Goal: Task Accomplishment & Management: Manage account settings

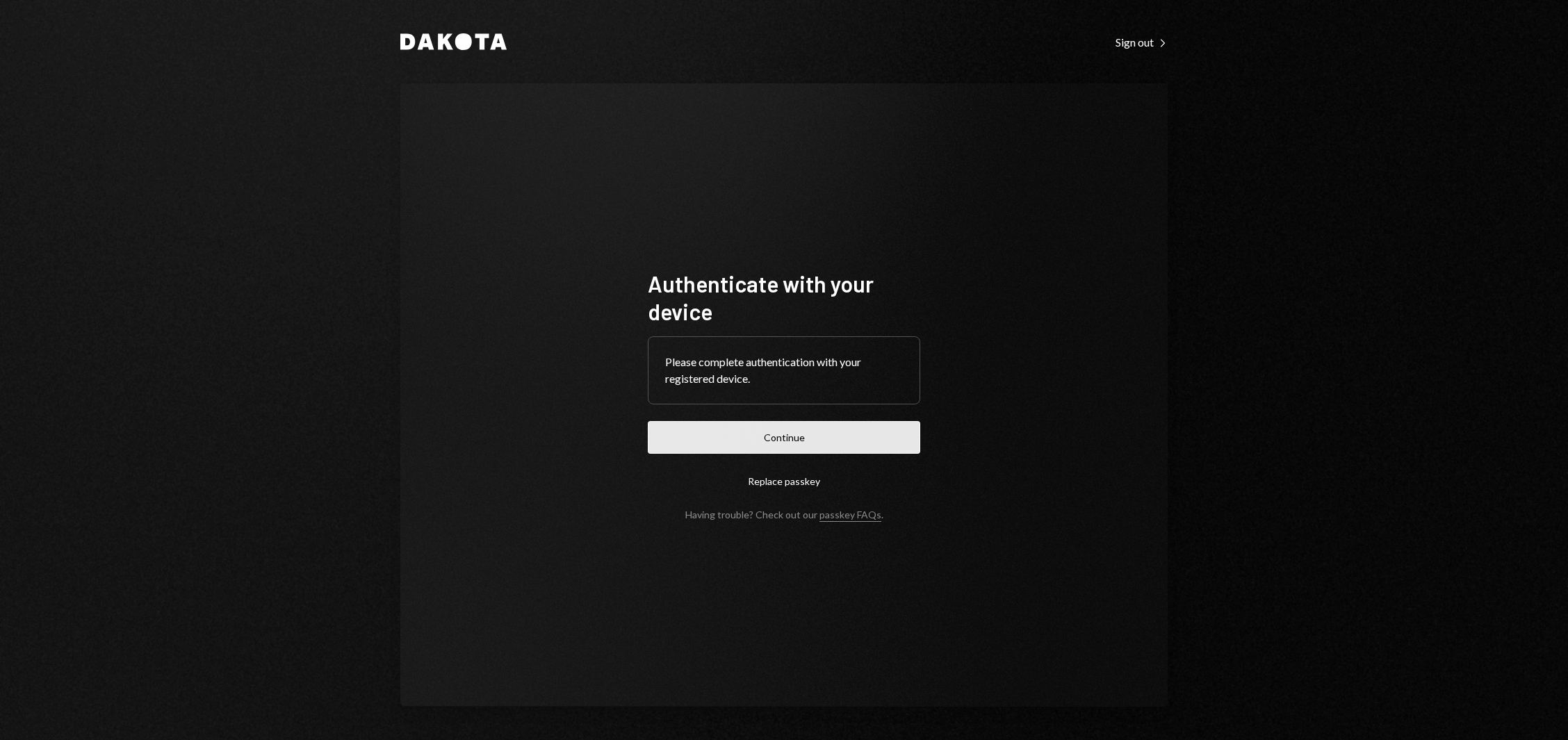
click at [752, 442] on button "Continue" at bounding box center [784, 437] width 273 height 32
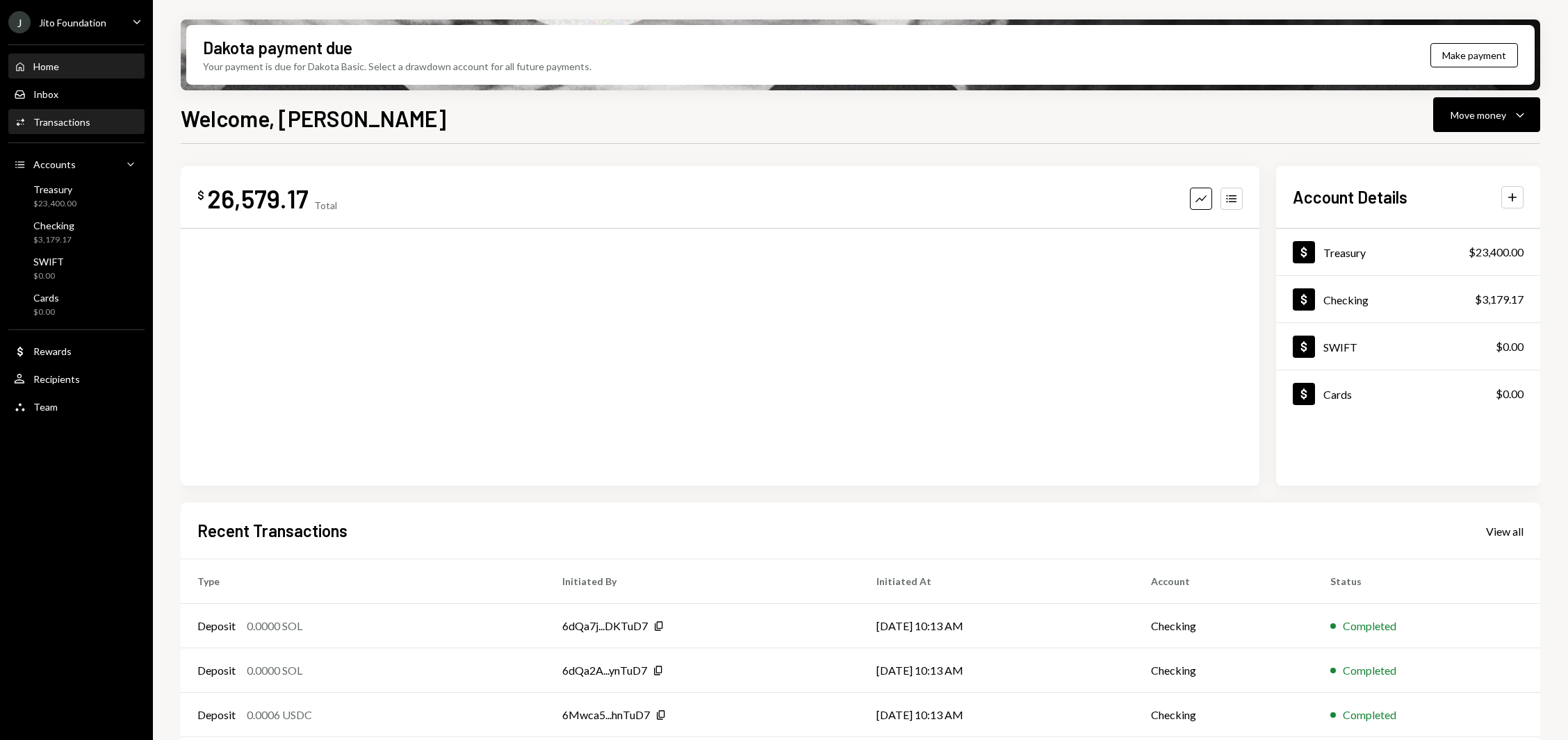
click at [42, 123] on div "Transactions" at bounding box center [61, 122] width 57 height 12
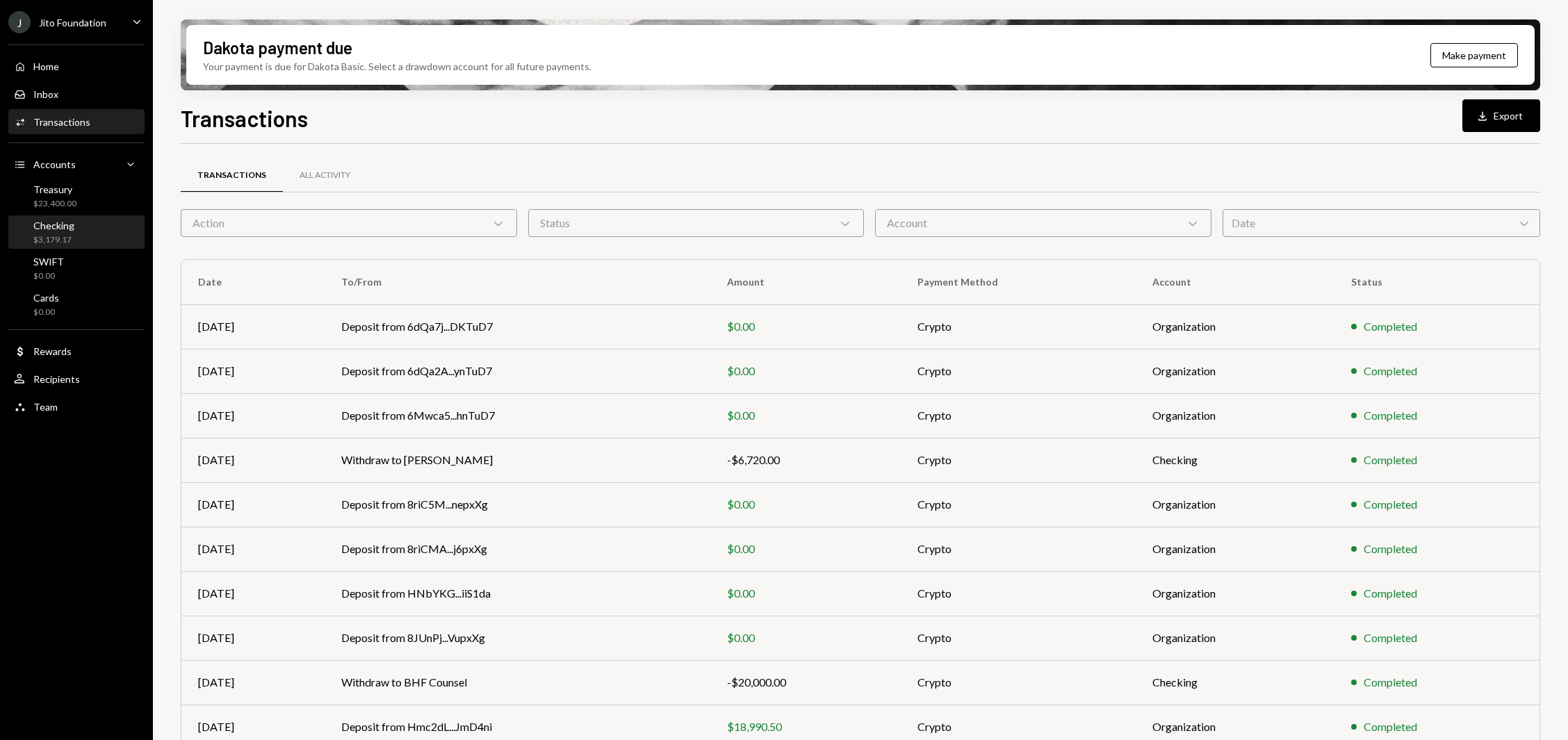
click at [81, 224] on div "Checking $3,179.17" at bounding box center [76, 232] width 125 height 27
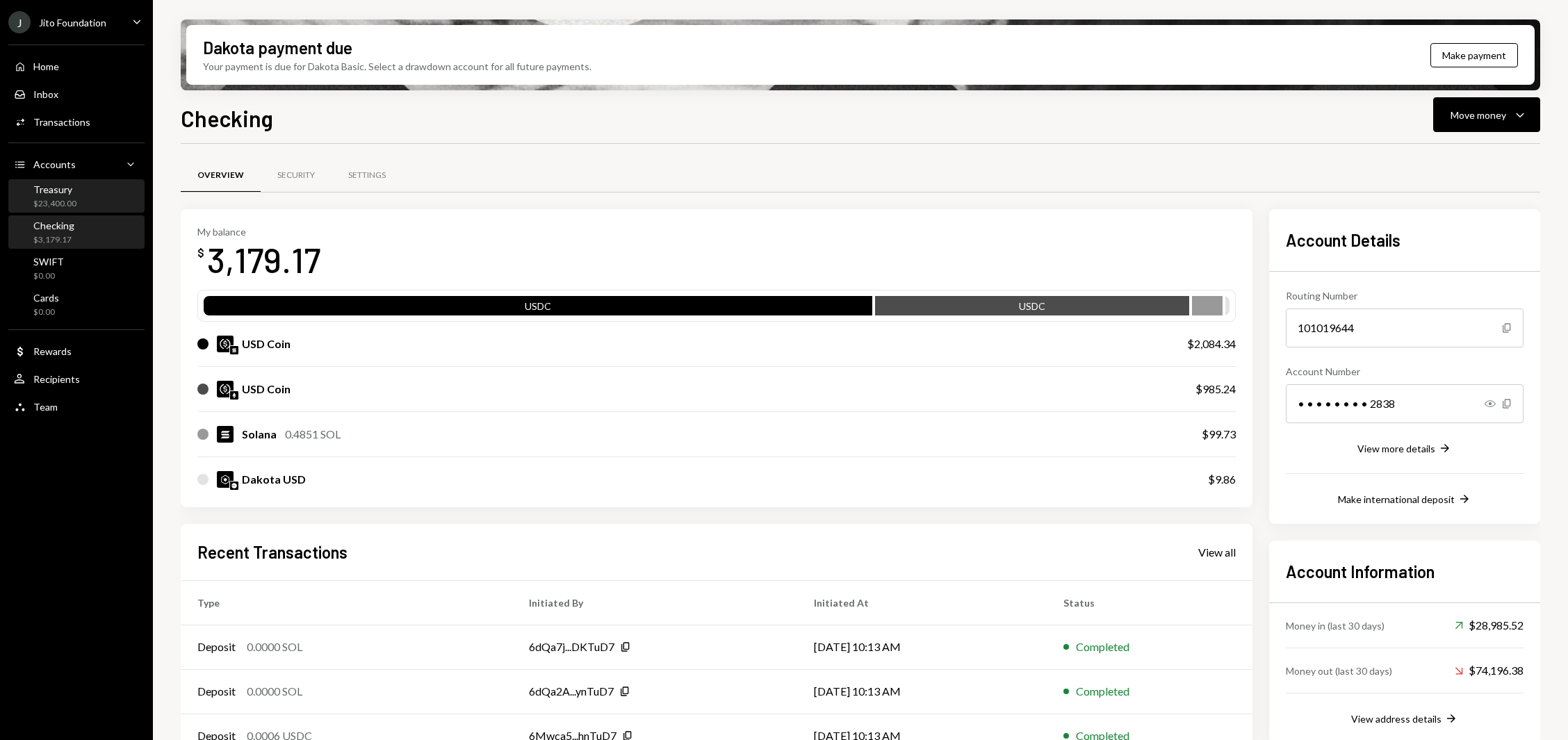
click at [91, 194] on div "Treasury $23,400.00" at bounding box center [76, 196] width 125 height 27
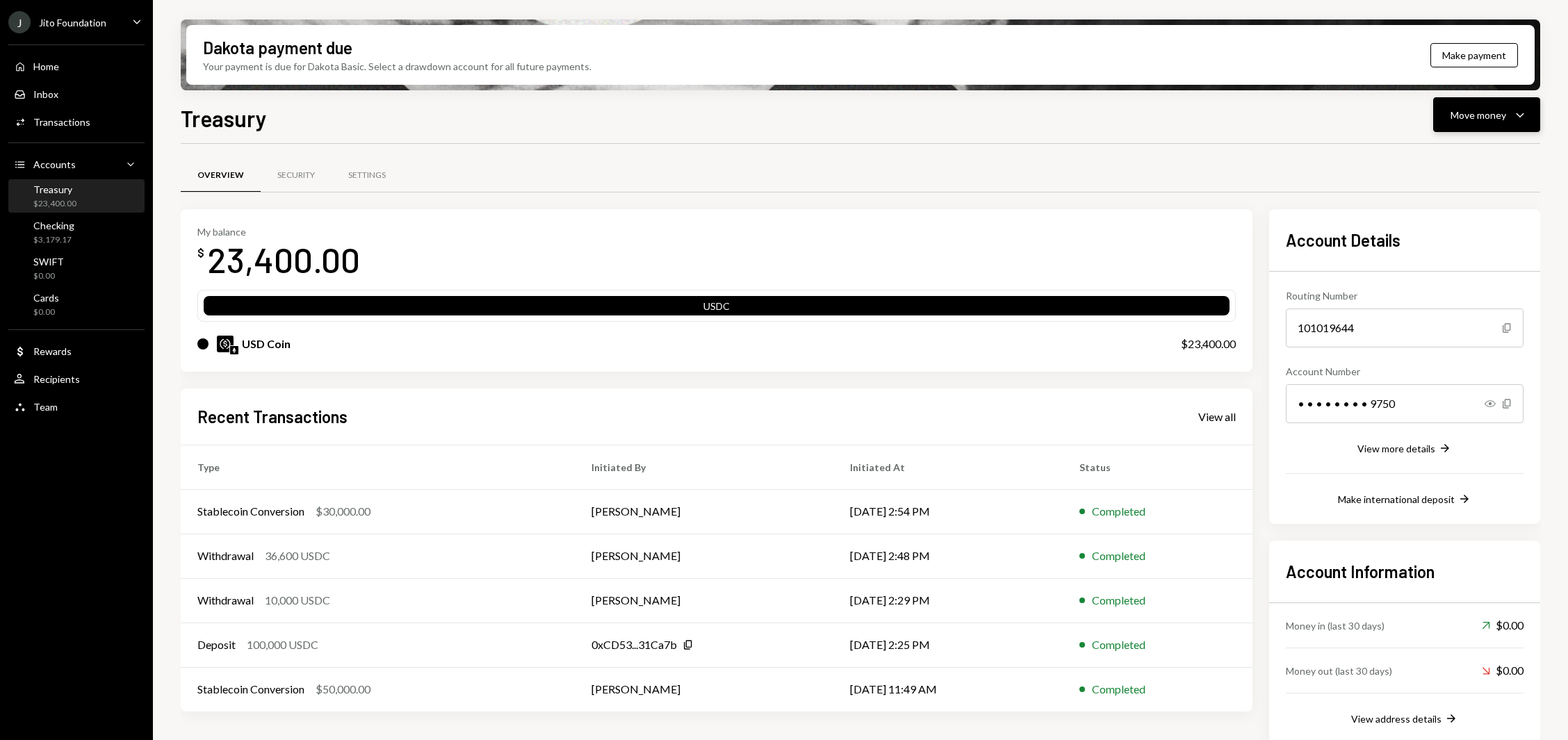
click at [1044, 126] on button "Move money Caret Down" at bounding box center [1486, 114] width 107 height 35
click at [1044, 257] on div "Swap stablecoins" at bounding box center [1475, 262] width 101 height 14
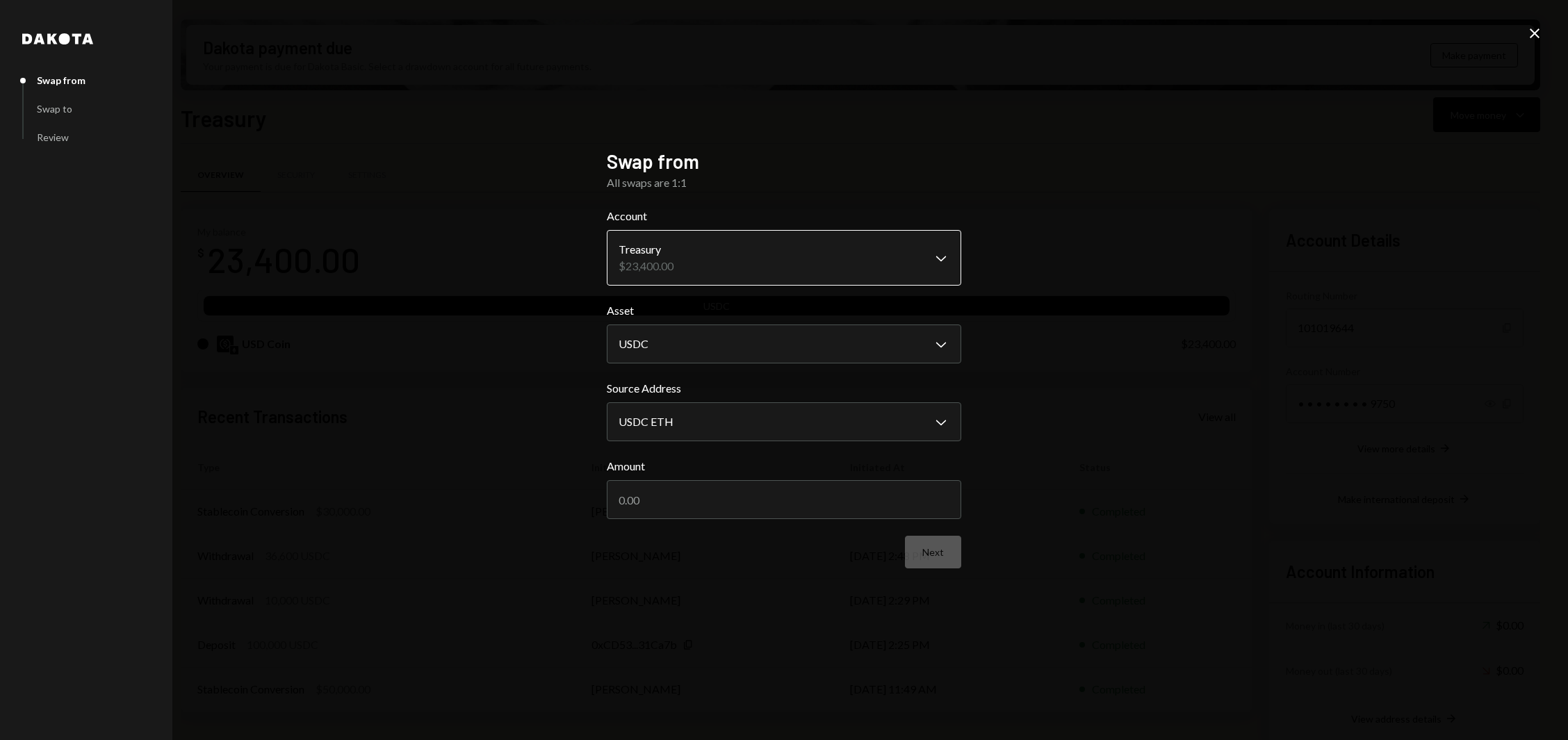
click at [771, 259] on body "J Jito Foundation Caret Down Home Home Inbox Inbox Activities Transactions Acco…" at bounding box center [784, 370] width 1568 height 740
click at [765, 324] on button "USDC Chevron Down" at bounding box center [784, 344] width 355 height 39
click at [774, 418] on body "J Jito Foundation Caret Down Home Home Inbox Inbox Activities Transactions Acco…" at bounding box center [784, 370] width 1568 height 740
click at [749, 493] on input "Amount" at bounding box center [784, 500] width 355 height 39
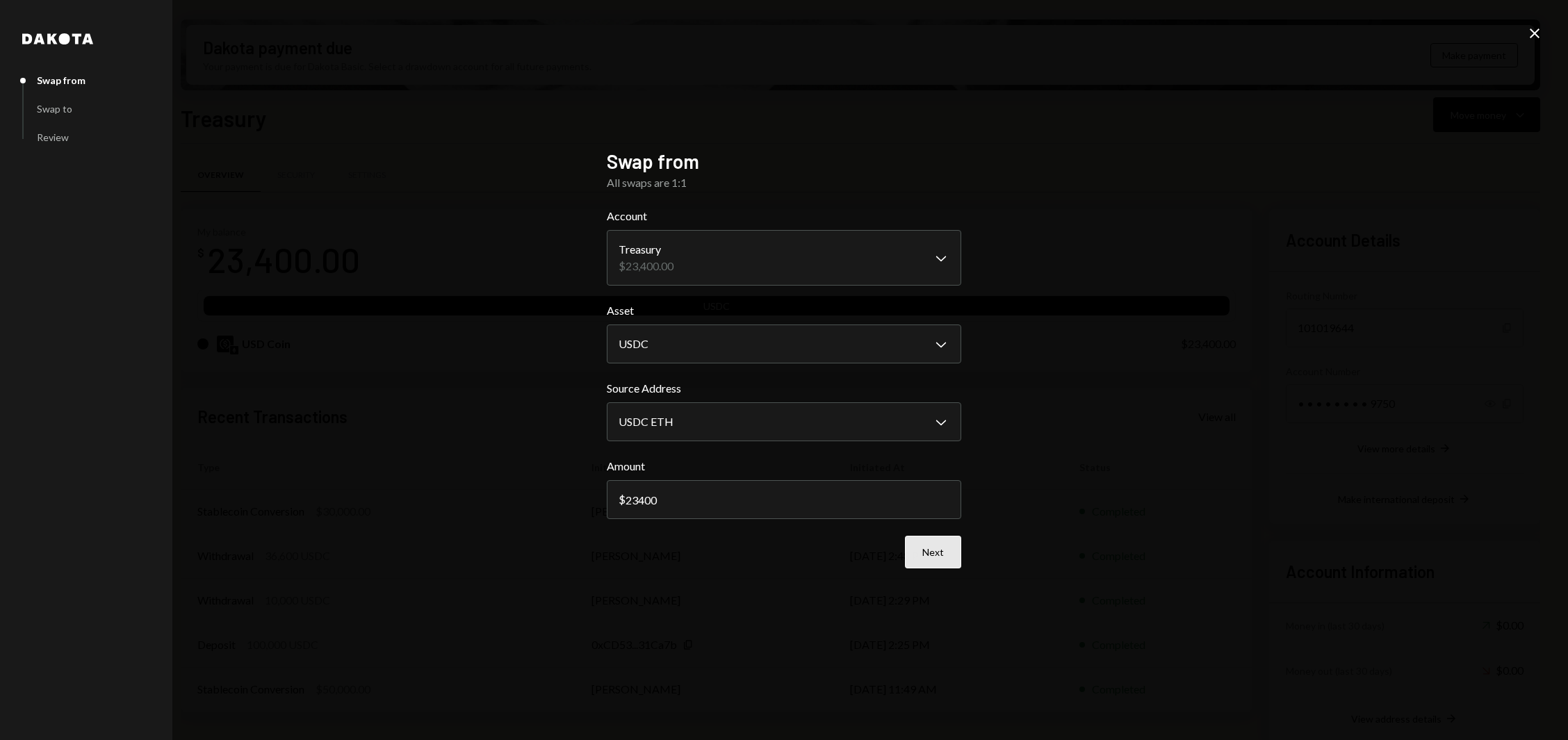
type input "23400"
click at [936, 493] on button "Next" at bounding box center [933, 552] width 56 height 32
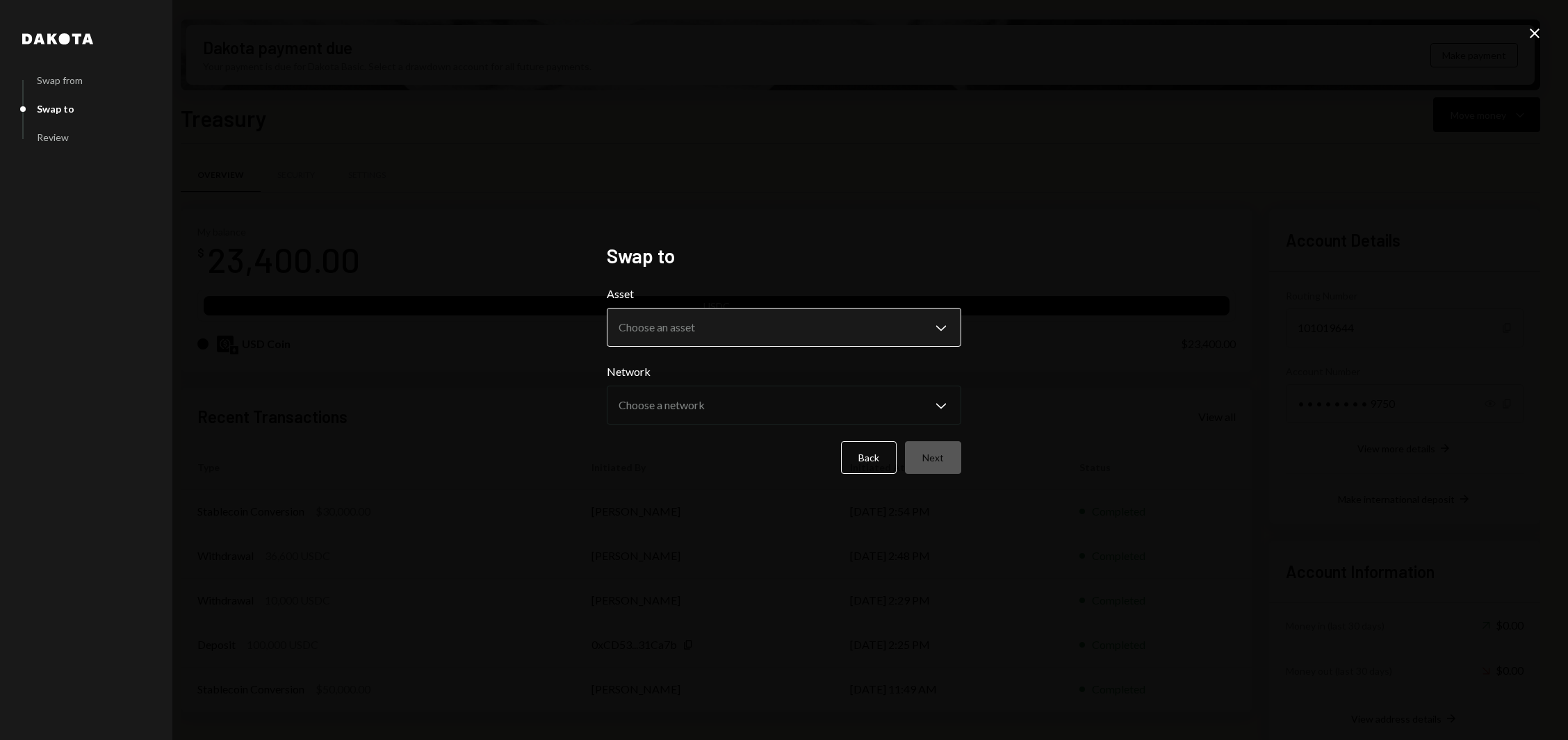
click at [762, 346] on body "J Jito Foundation Caret Down Home Home Inbox Inbox Activities Transactions Acco…" at bounding box center [784, 370] width 1568 height 740
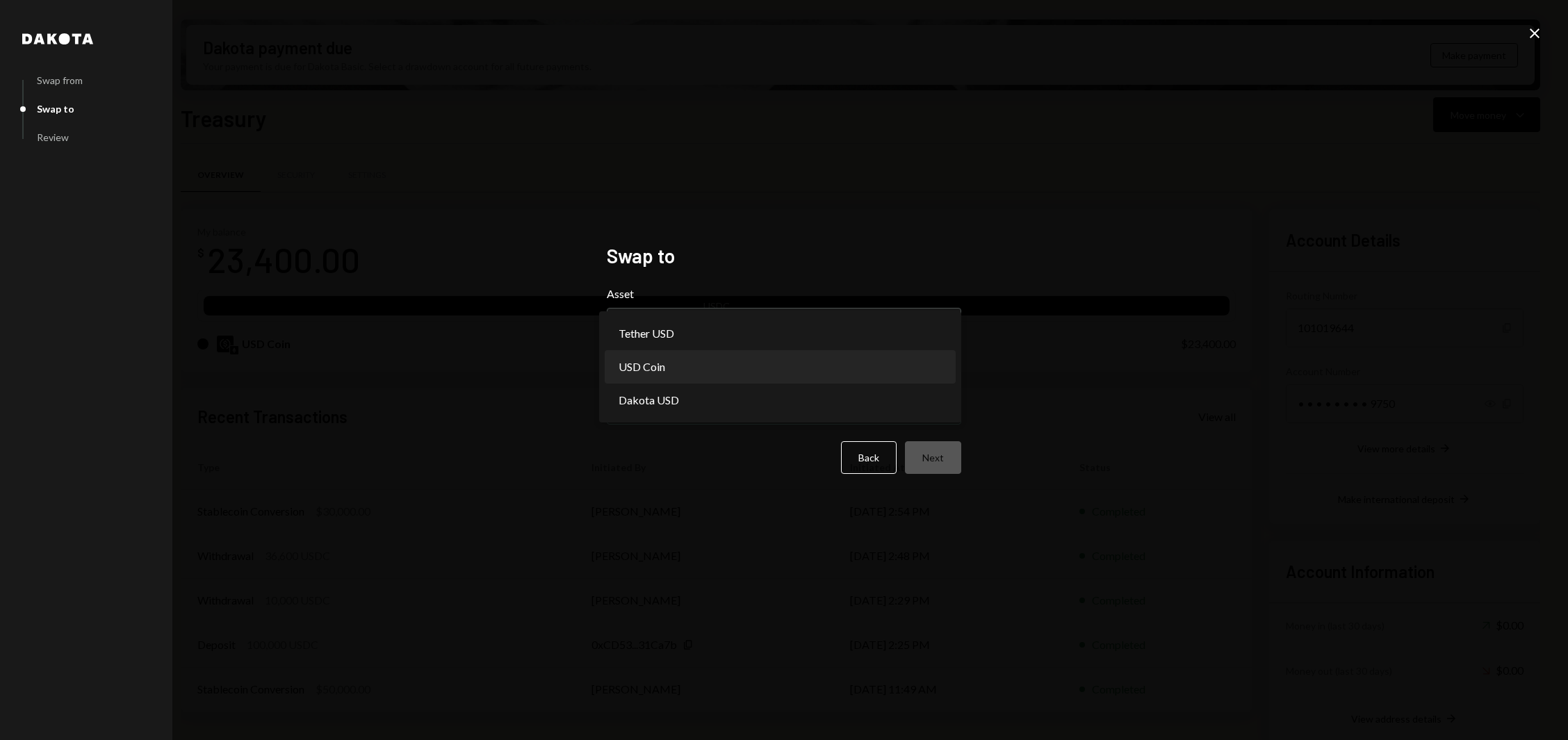
select select "****"
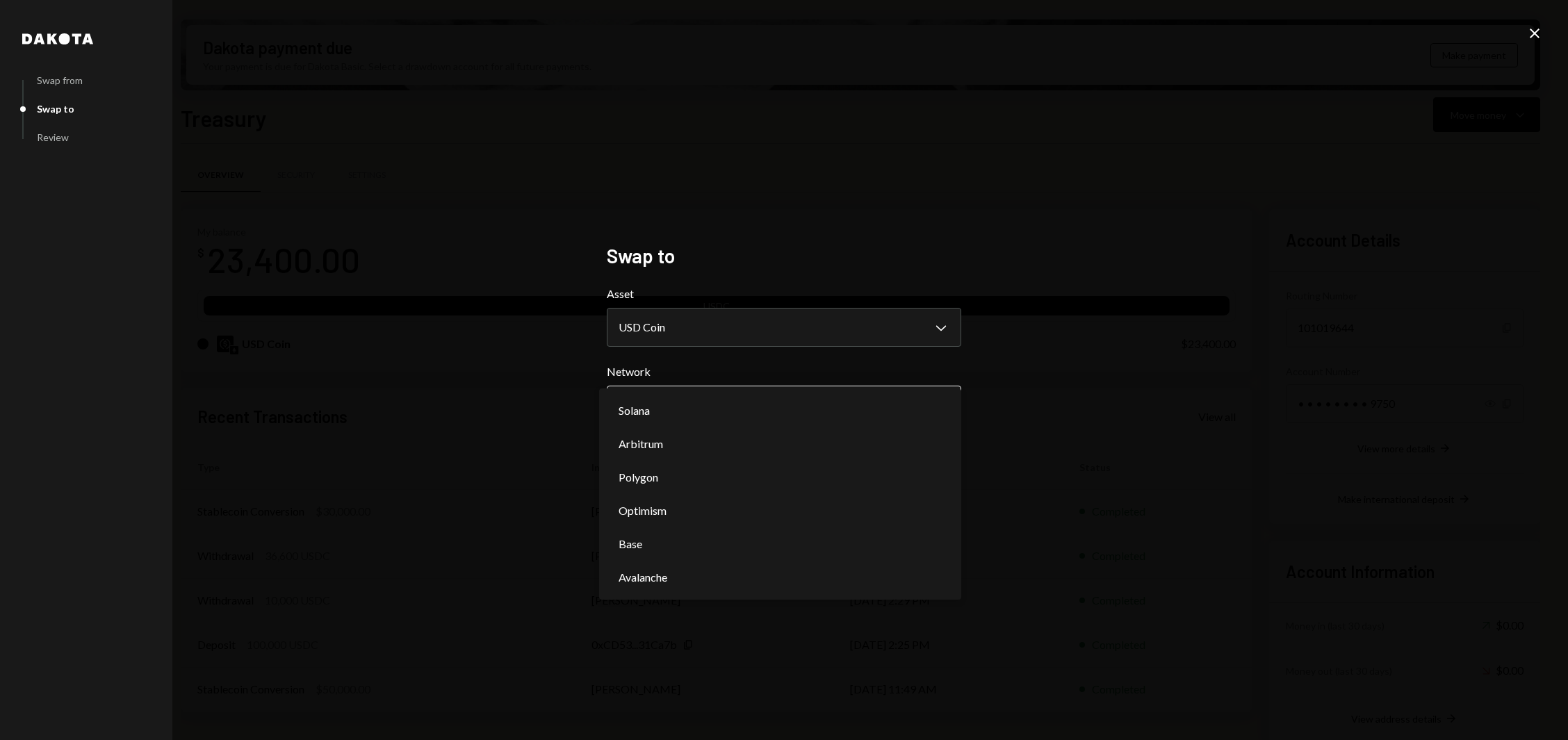
click at [706, 411] on body "J Jito Foundation Caret Down Home Home Inbox Inbox Activities Transactions Acco…" at bounding box center [784, 370] width 1568 height 740
select select "**********"
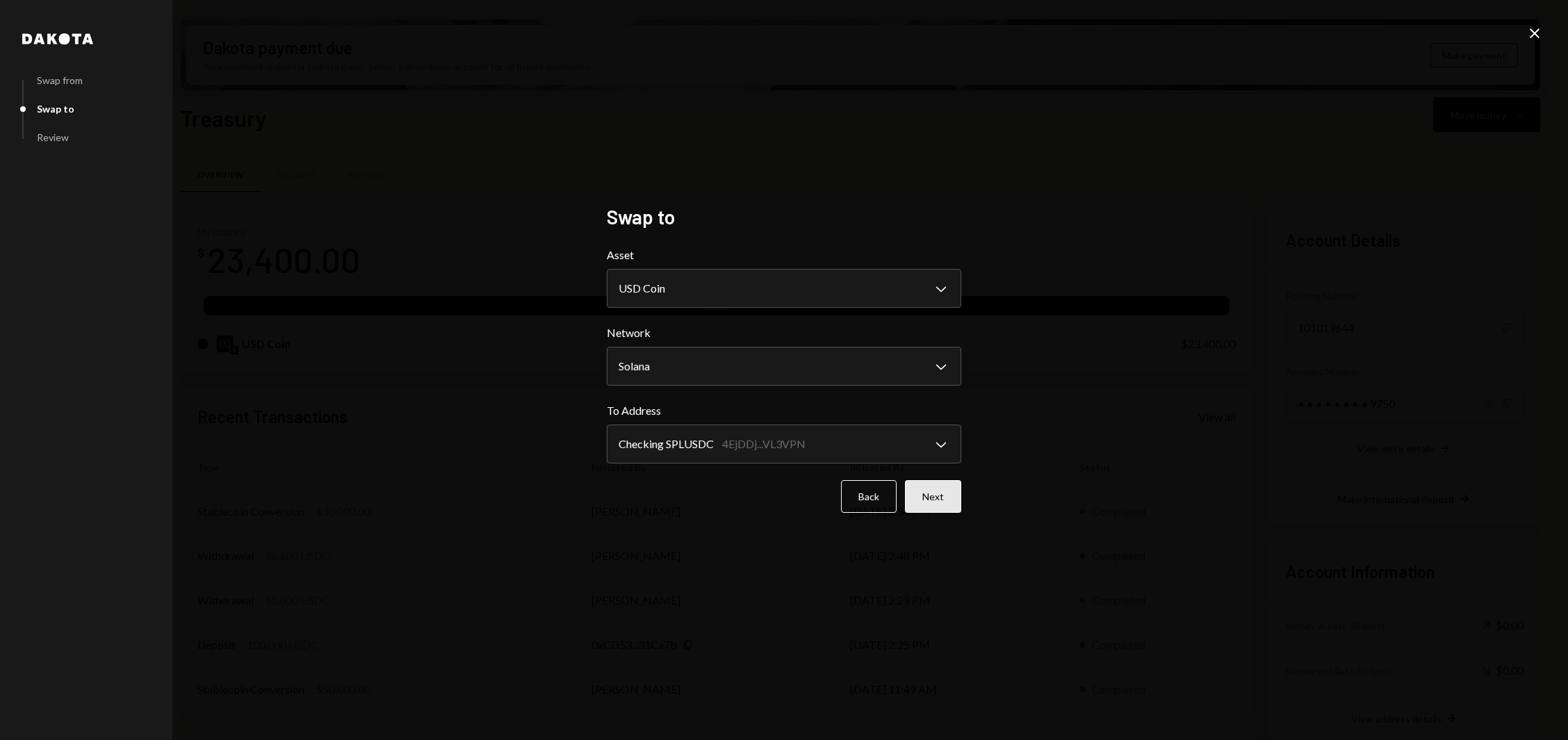
click at [936, 493] on button "Next" at bounding box center [933, 496] width 56 height 32
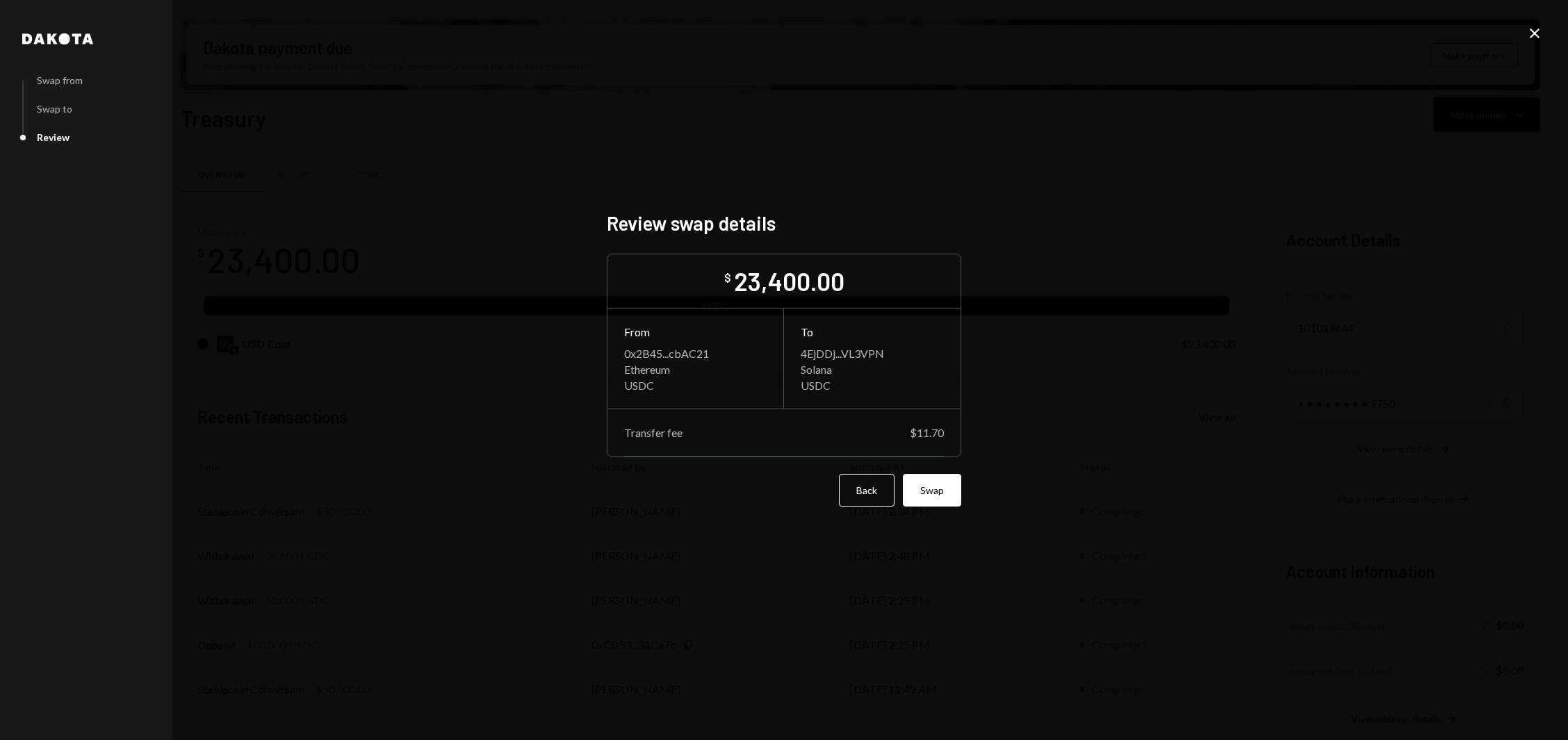
click at [934, 493] on div "Back Swap" at bounding box center [784, 490] width 355 height 32
click at [938, 483] on button "Swap" at bounding box center [931, 490] width 58 height 32
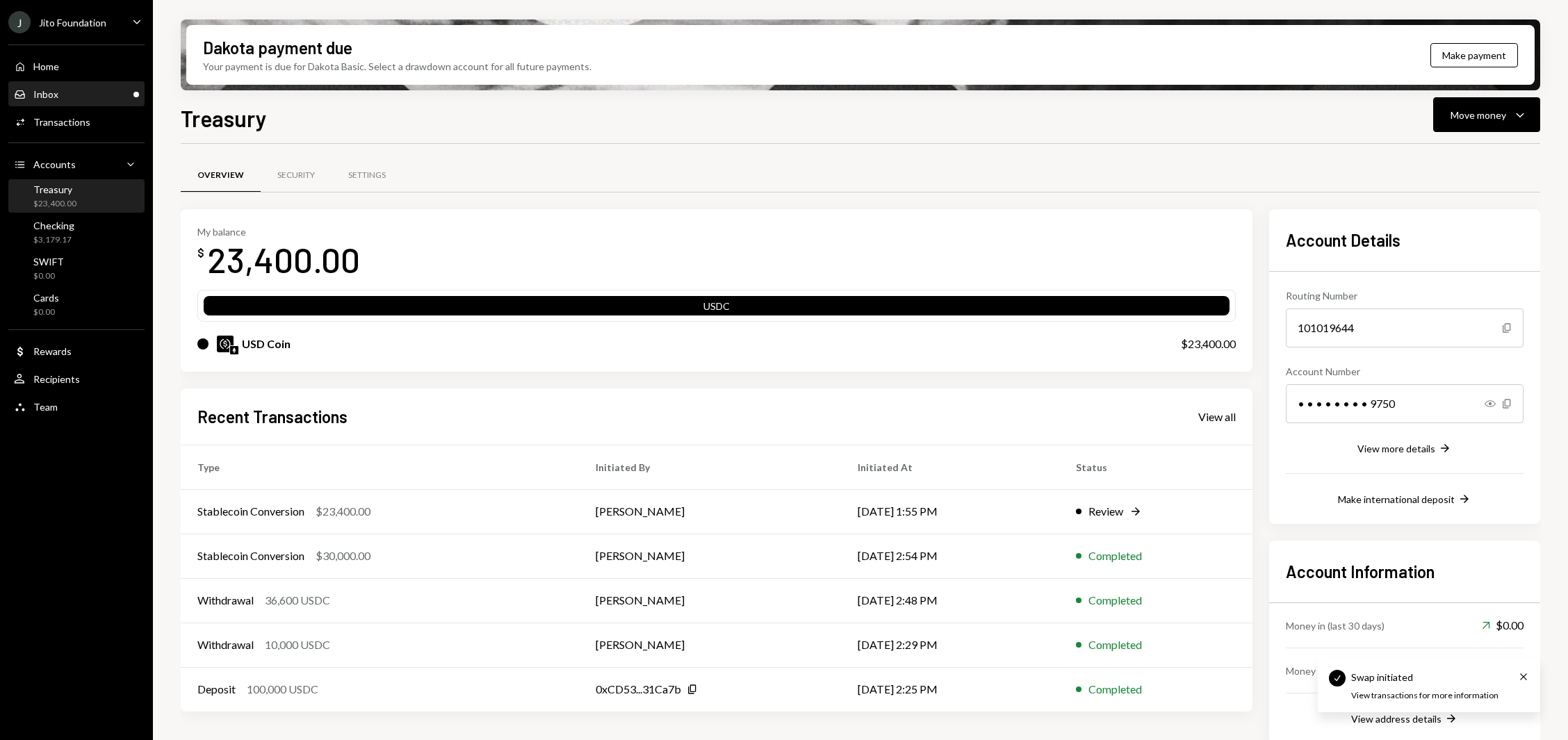
click at [59, 95] on div "Inbox Inbox" at bounding box center [76, 94] width 125 height 12
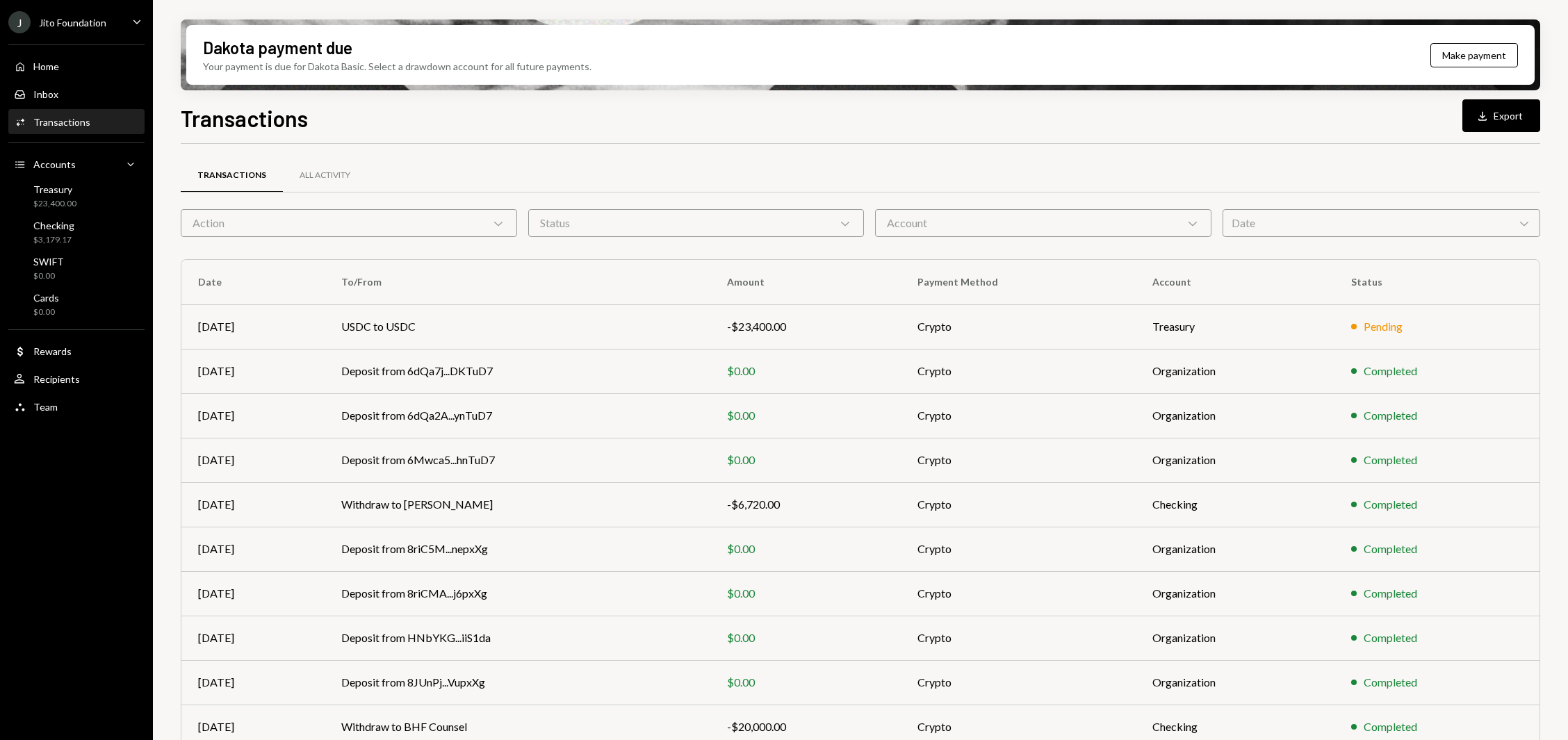
click at [74, 116] on div "Transactions" at bounding box center [61, 122] width 57 height 12
click at [73, 55] on div "Home Home" at bounding box center [76, 66] width 125 height 24
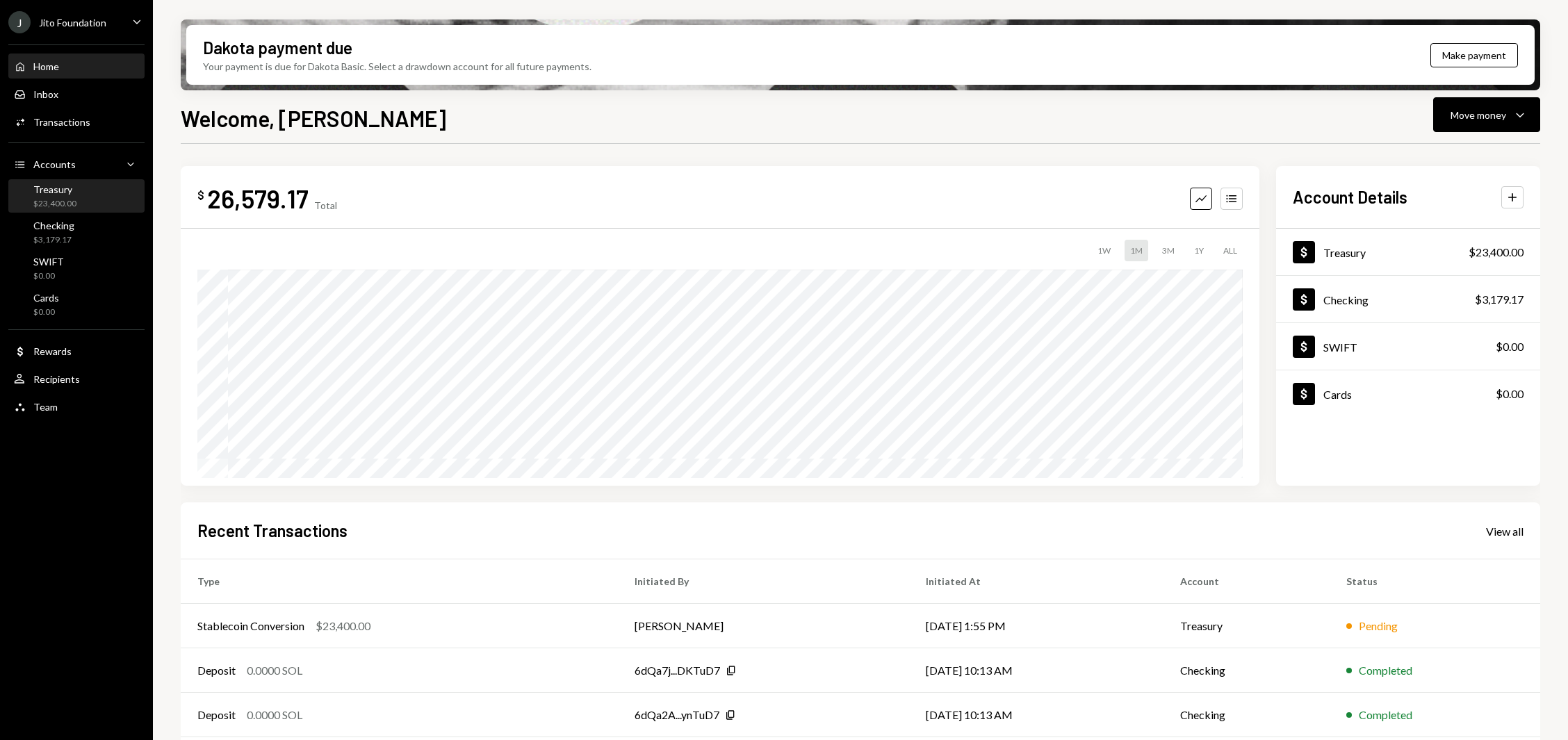
click at [45, 193] on div "Treasury" at bounding box center [55, 189] width 43 height 12
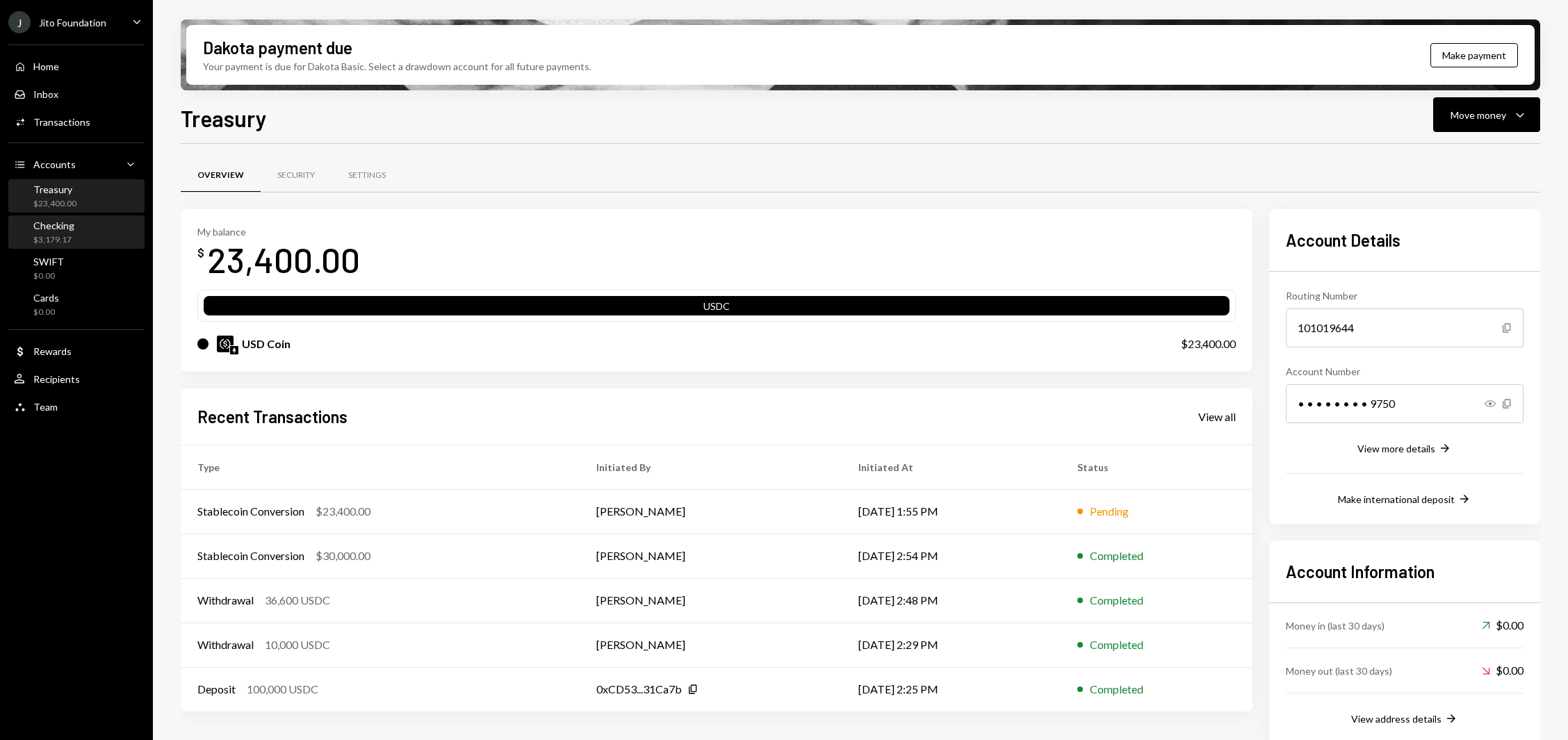
click at [58, 236] on div "$3,179.17" at bounding box center [53, 240] width 41 height 12
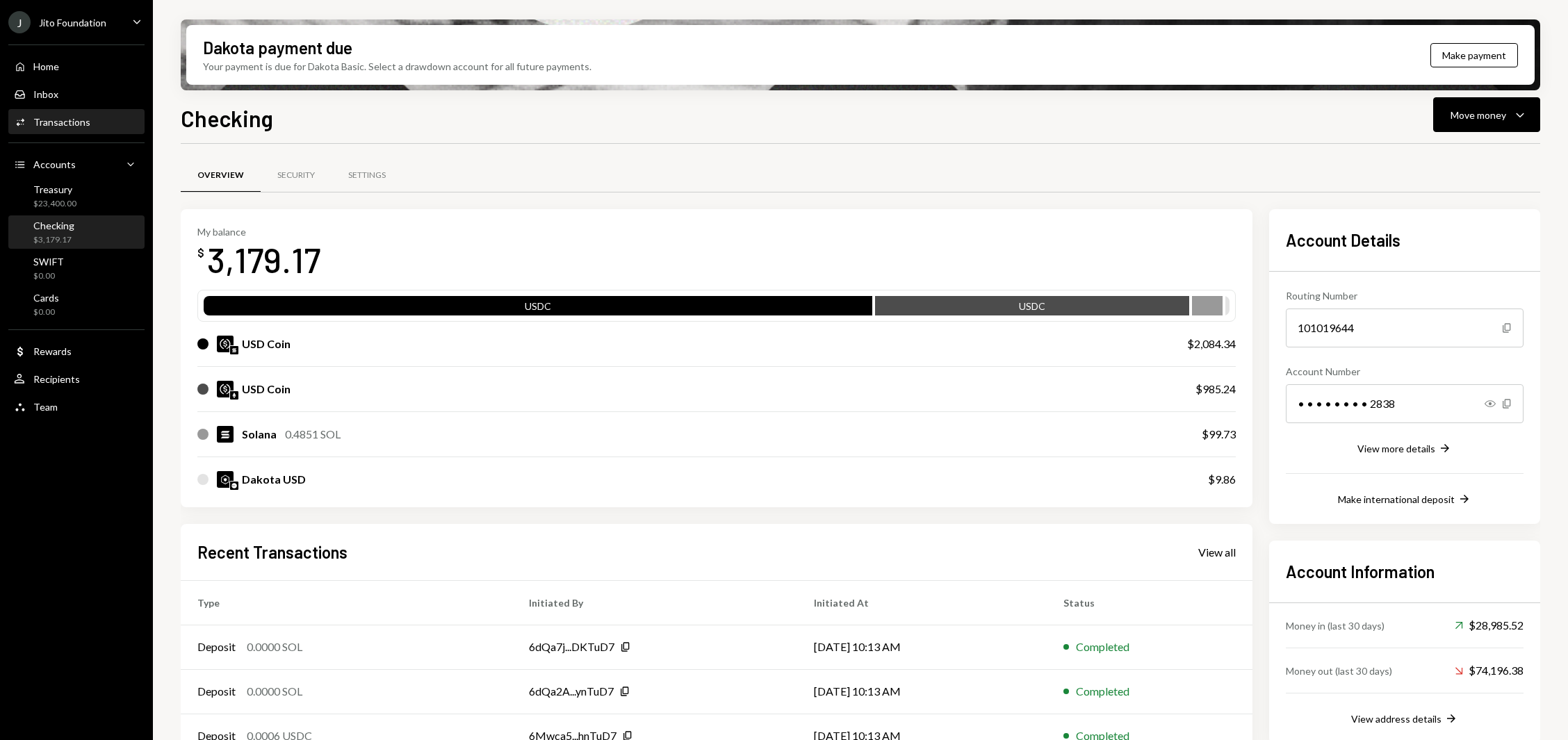
click at [108, 111] on div "Activities Transactions" at bounding box center [76, 122] width 125 height 24
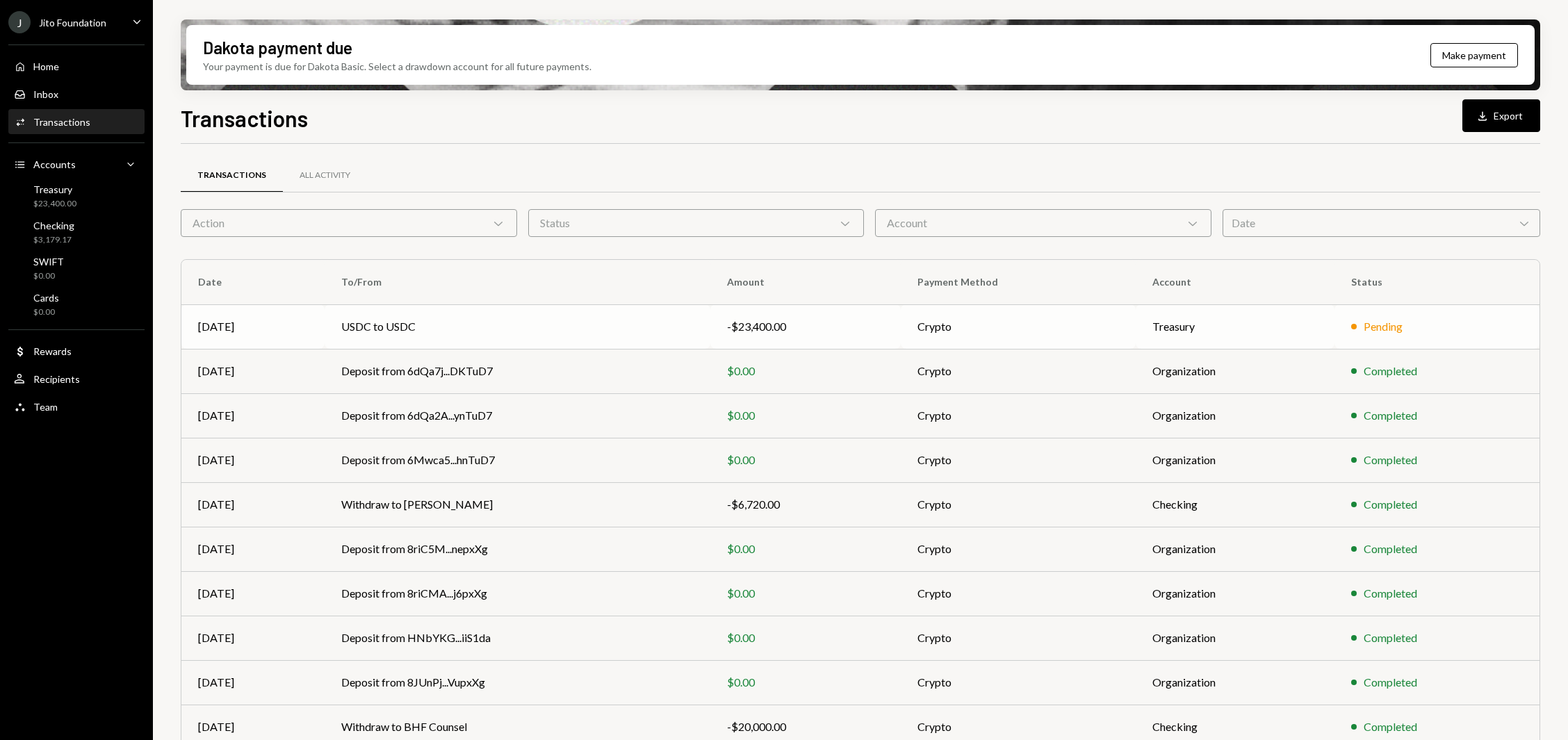
click at [309, 319] on td "[DATE]" at bounding box center [252, 326] width 143 height 45
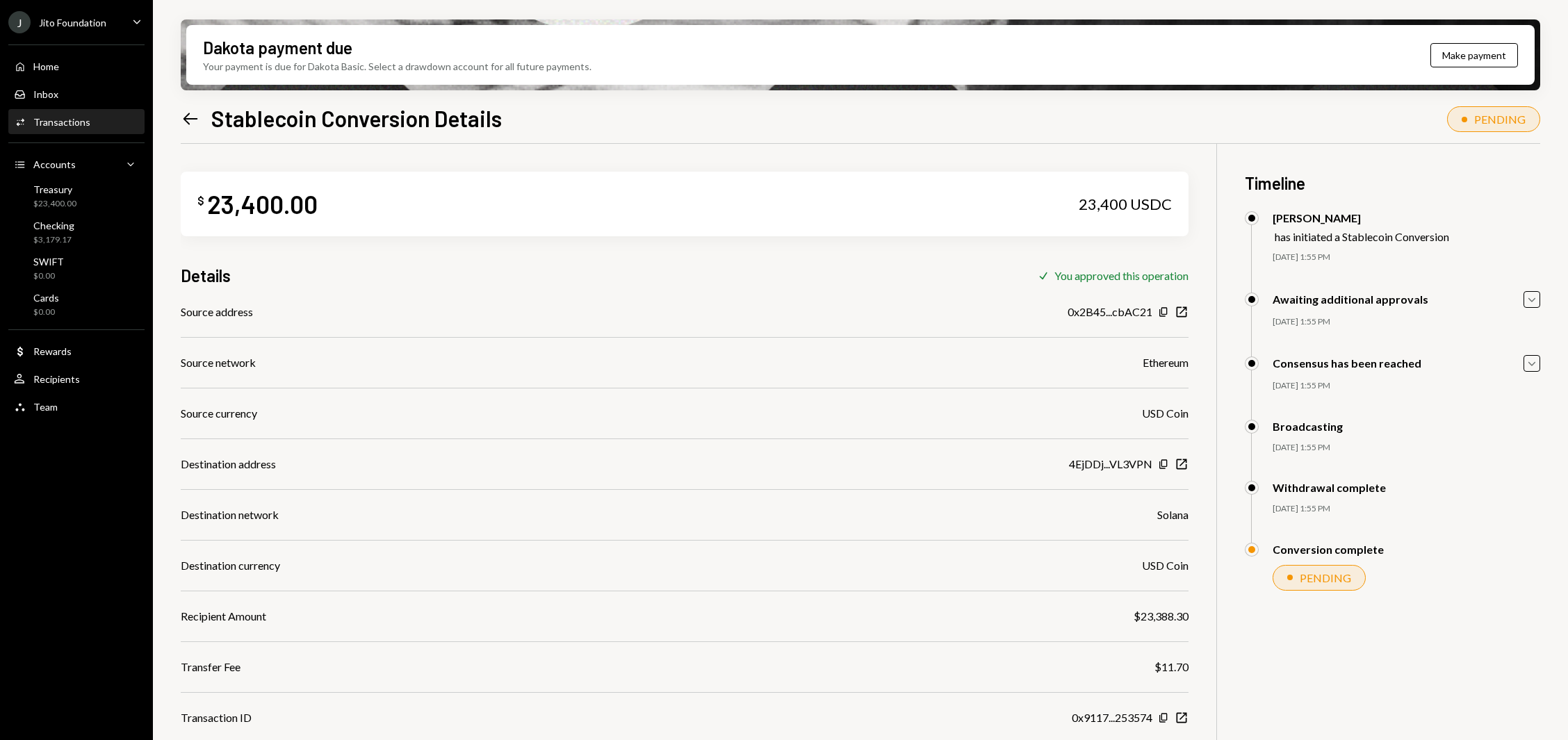
scroll to position [111, 0]
click at [67, 62] on div "Home Home" at bounding box center [76, 66] width 125 height 12
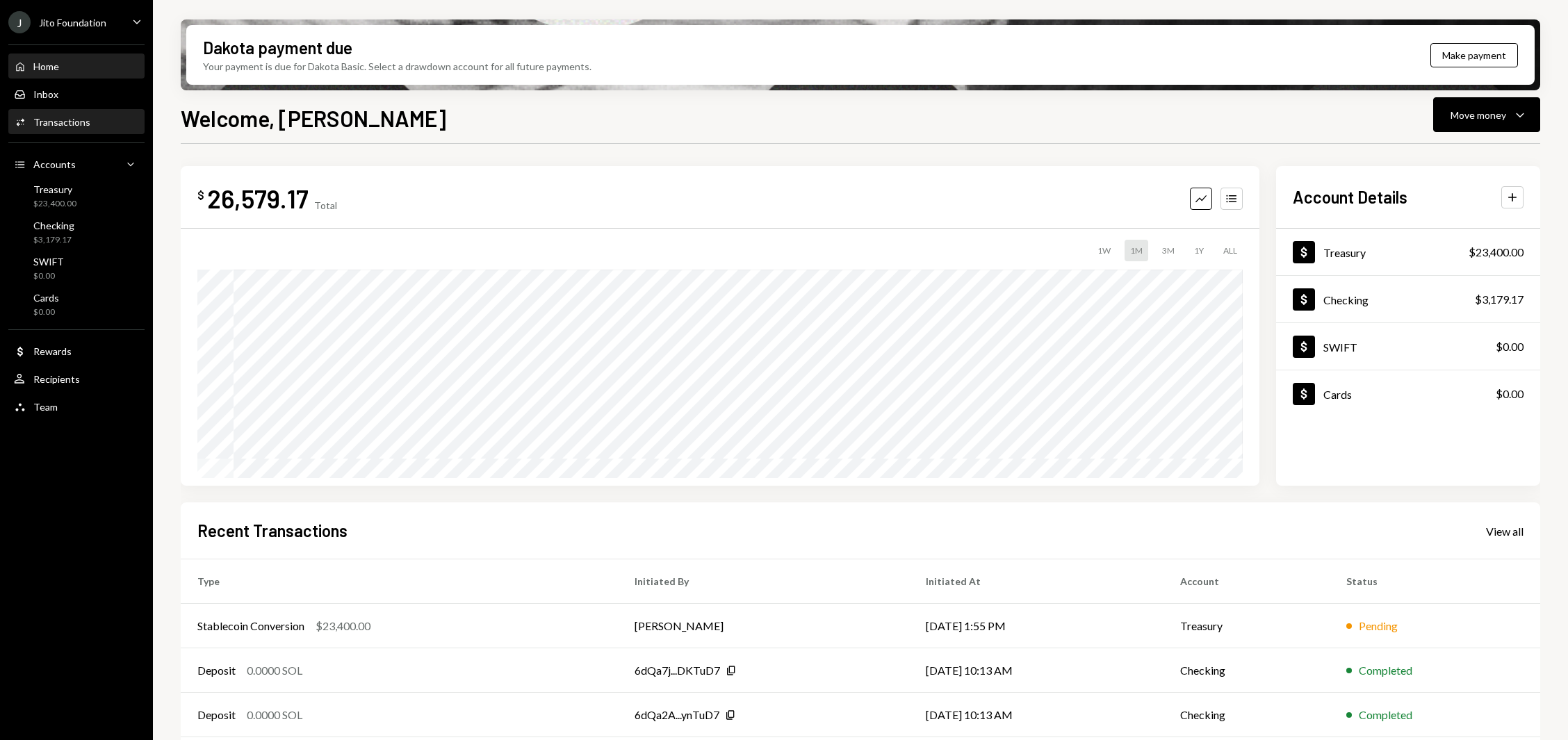
click at [60, 119] on div "Transactions" at bounding box center [61, 122] width 57 height 12
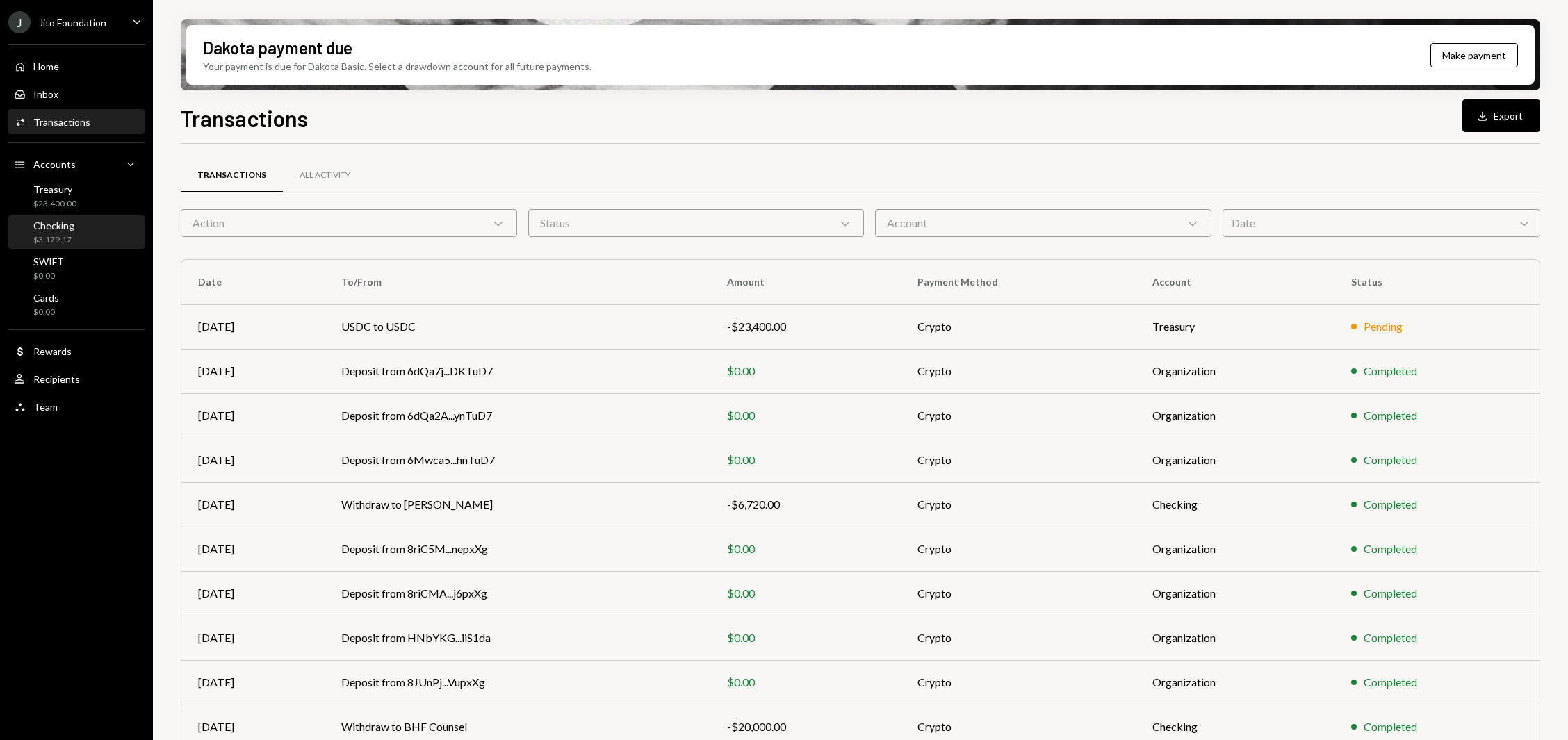
click at [90, 239] on div "Checking $3,179.17" at bounding box center [76, 232] width 125 height 27
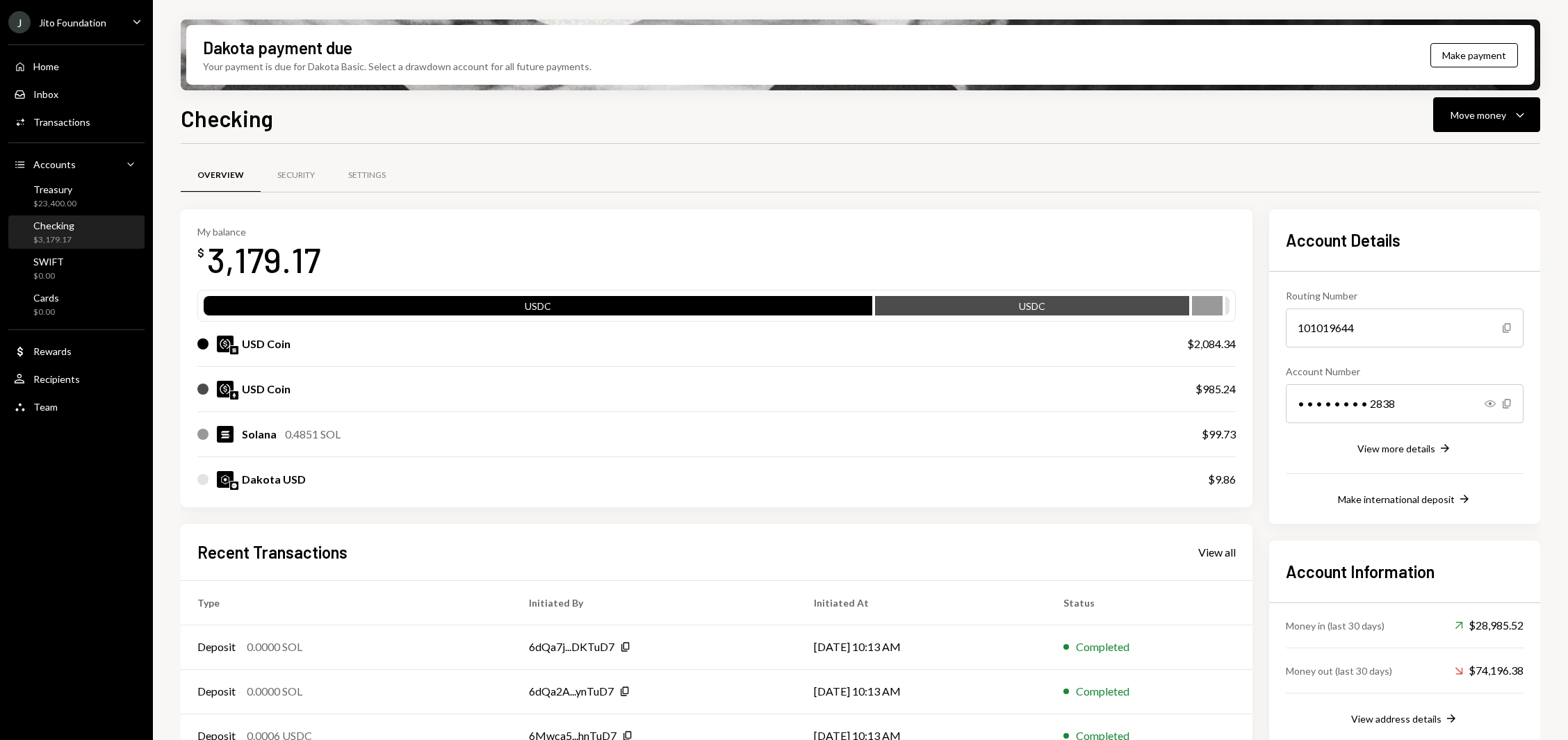
scroll to position [117, 0]
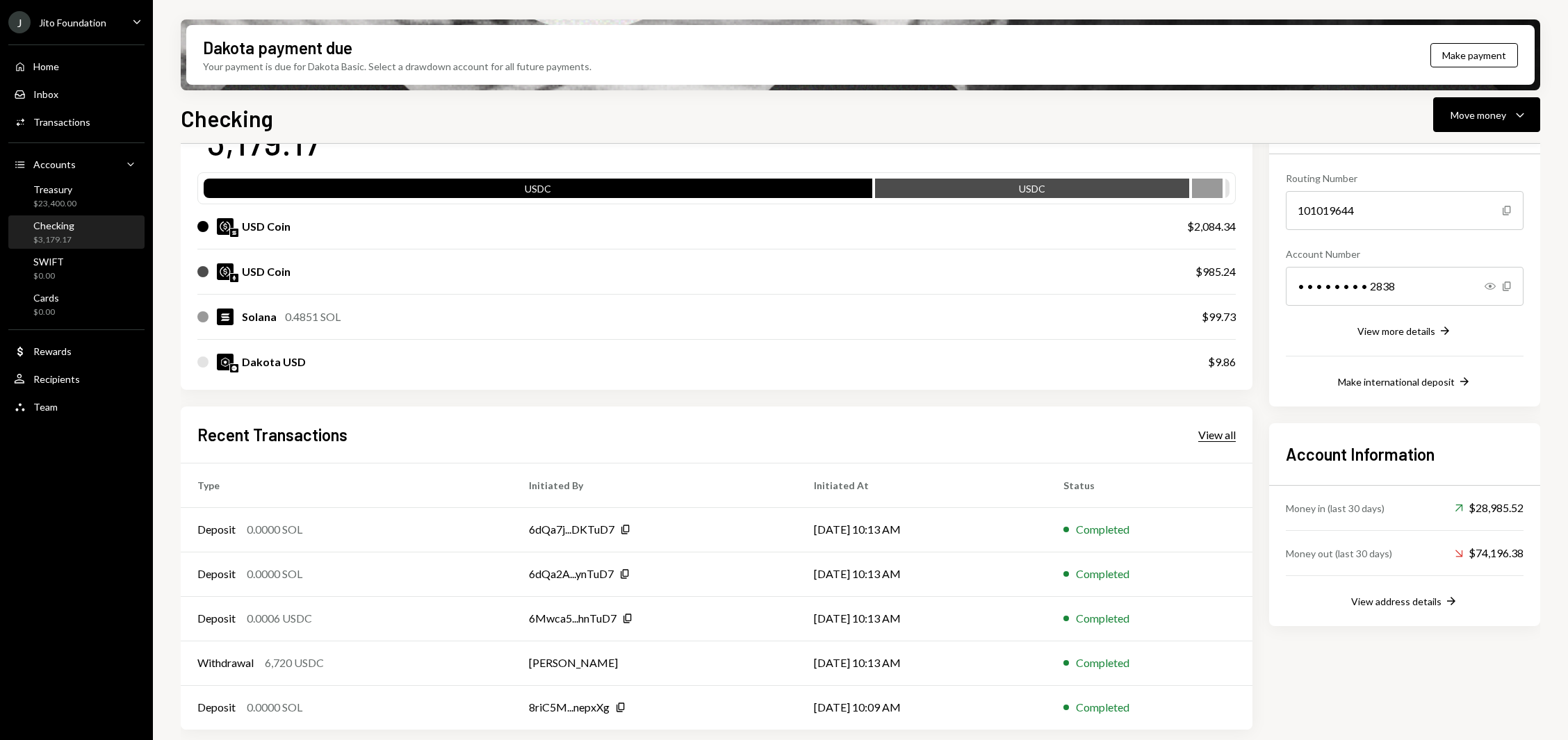
click at [1216, 430] on div "View all" at bounding box center [1217, 434] width 37 height 14
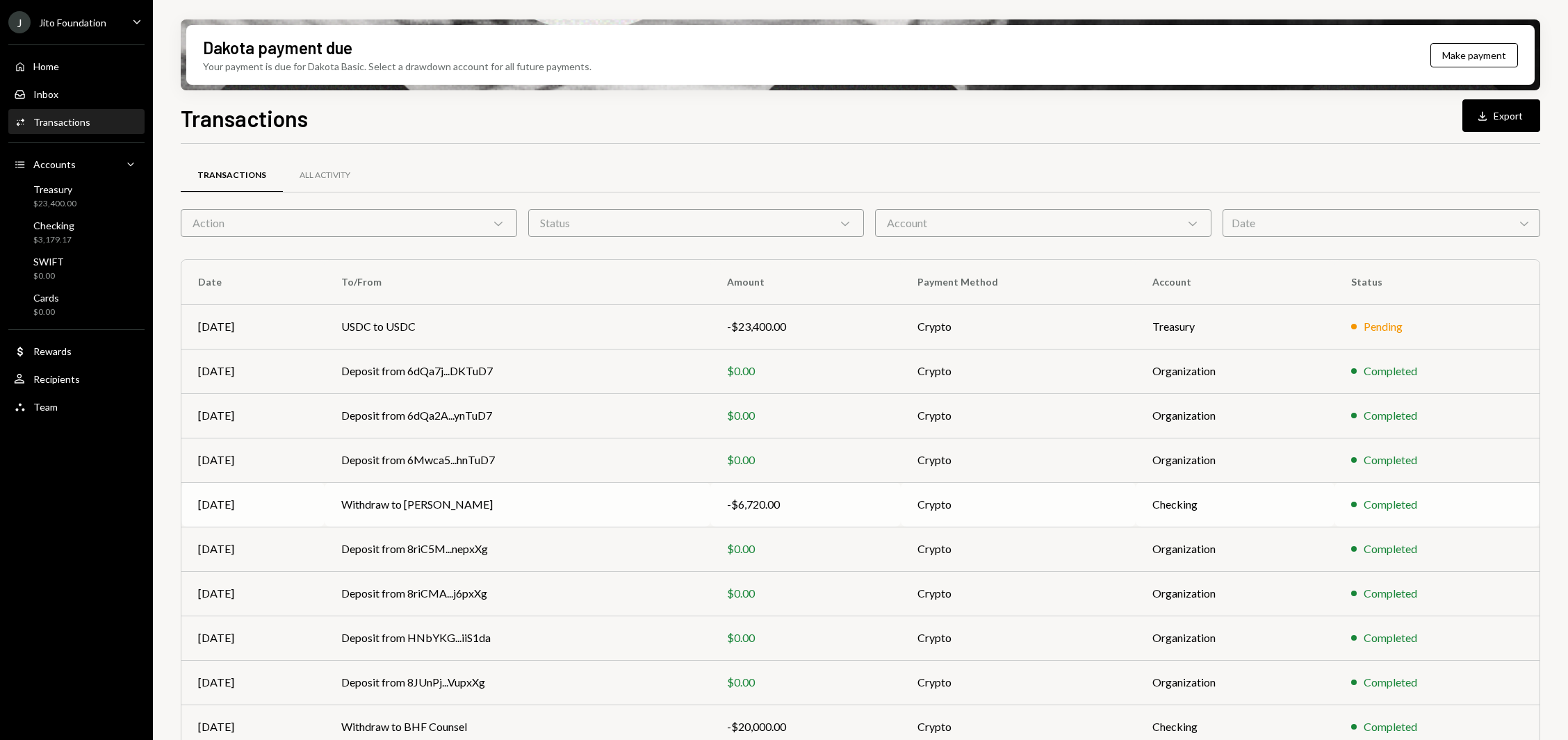
scroll to position [51, 0]
click at [78, 76] on div "Home Home" at bounding box center [76, 66] width 125 height 24
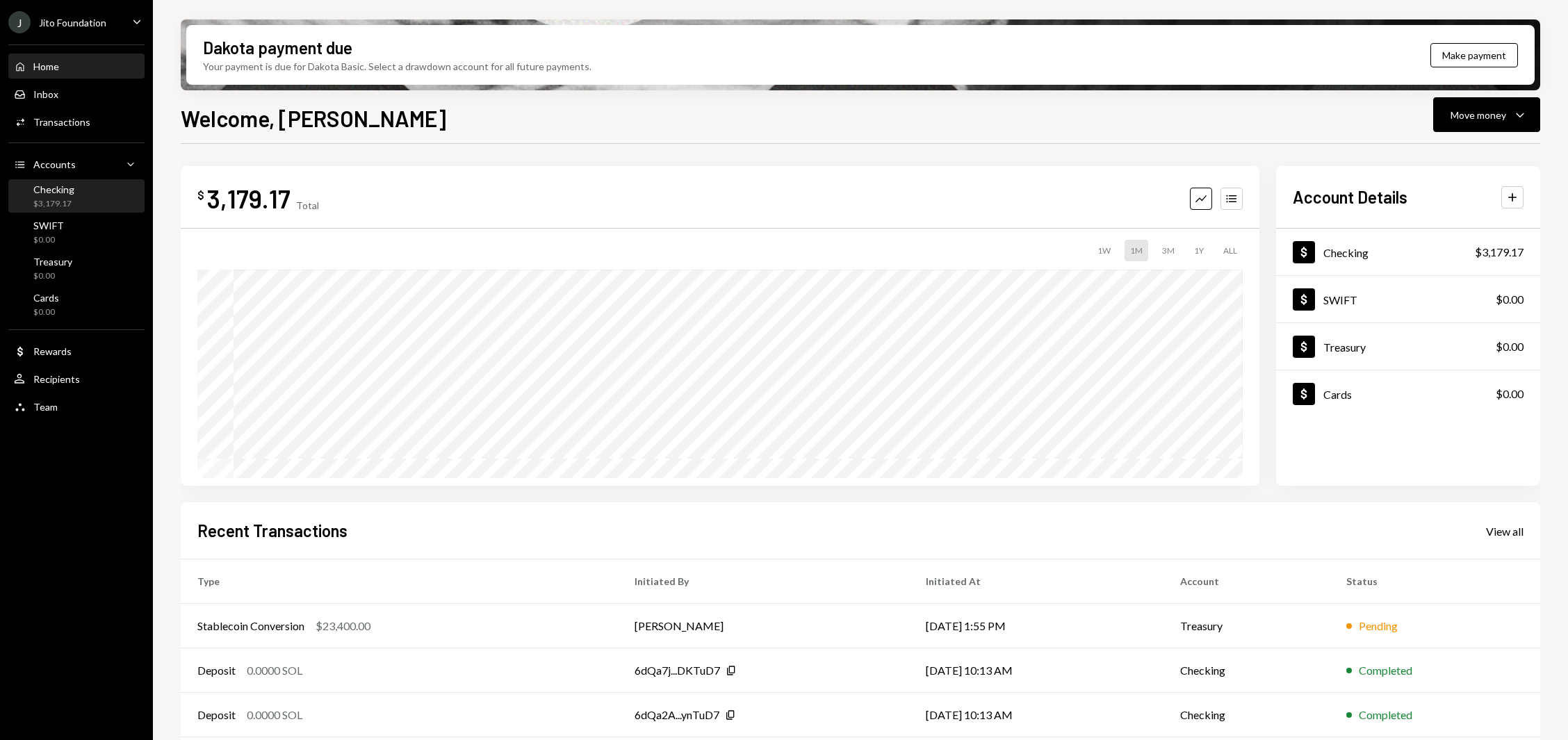
click at [91, 190] on div "Checking $3,179.17" at bounding box center [76, 196] width 125 height 27
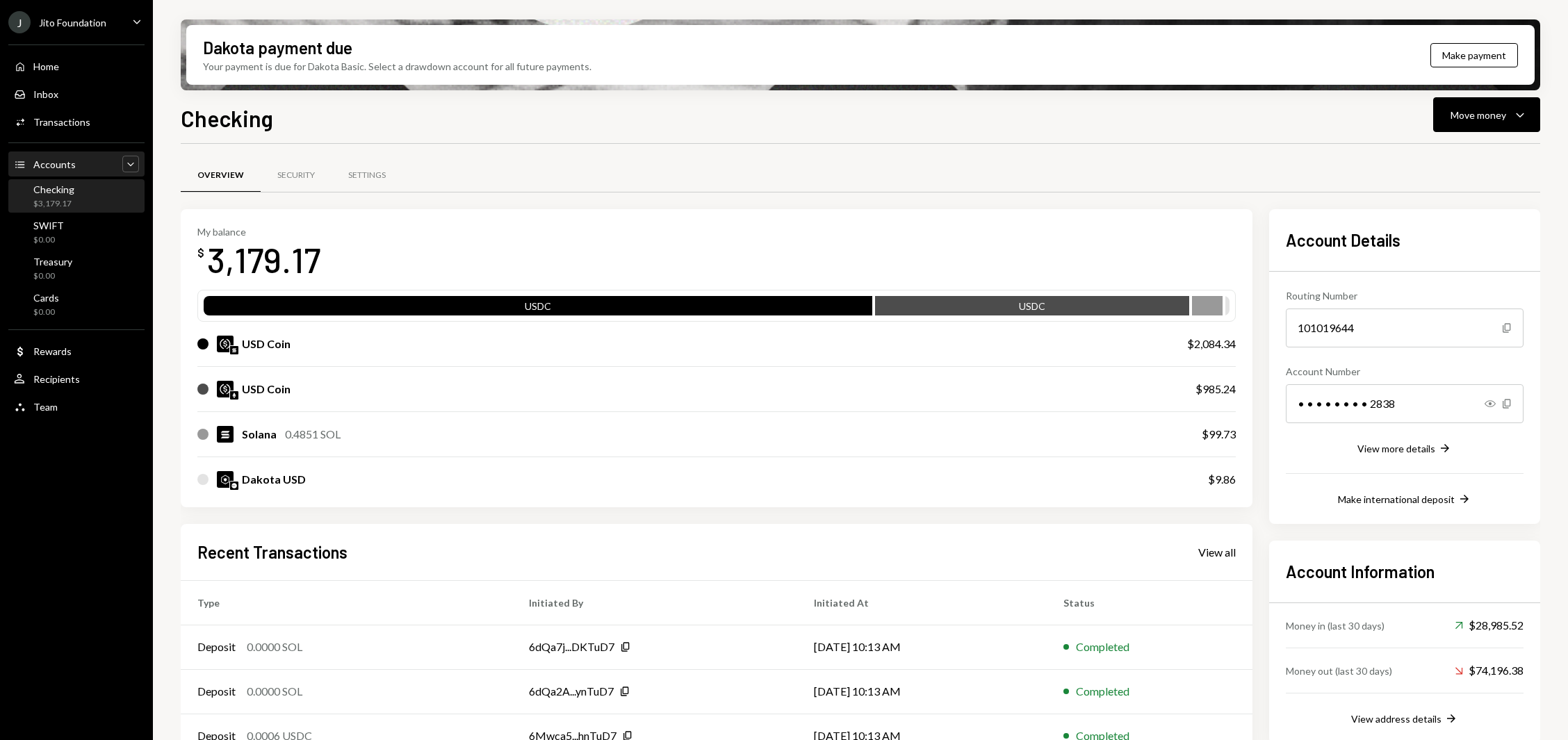
click at [131, 165] on icon "Main" at bounding box center [130, 164] width 6 height 4
click at [122, 163] on div "Caret Up" at bounding box center [130, 163] width 17 height 17
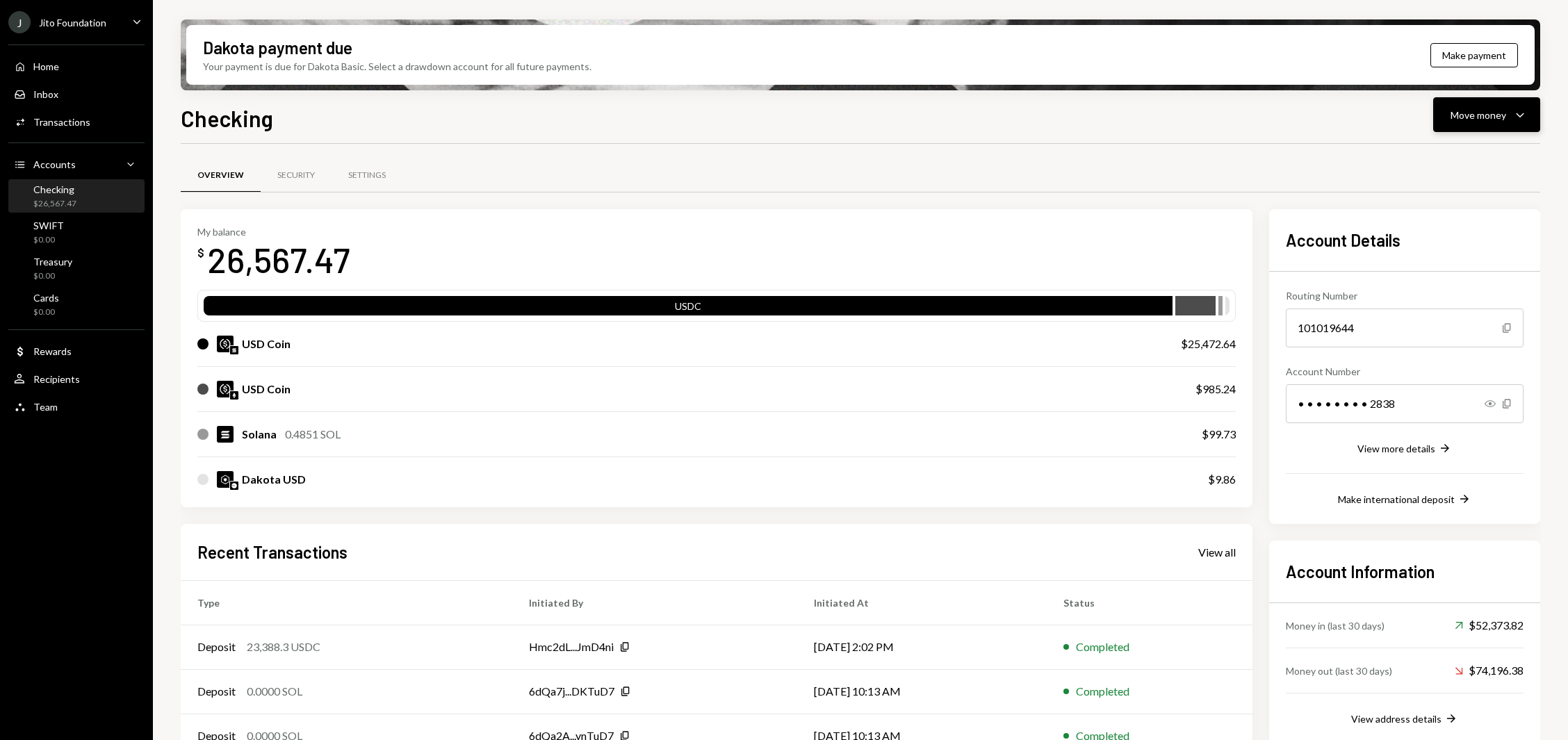
click at [1539, 117] on button "Move money Caret Down" at bounding box center [1486, 114] width 107 height 35
click at [1477, 152] on div "Send" at bounding box center [1475, 157] width 101 height 14
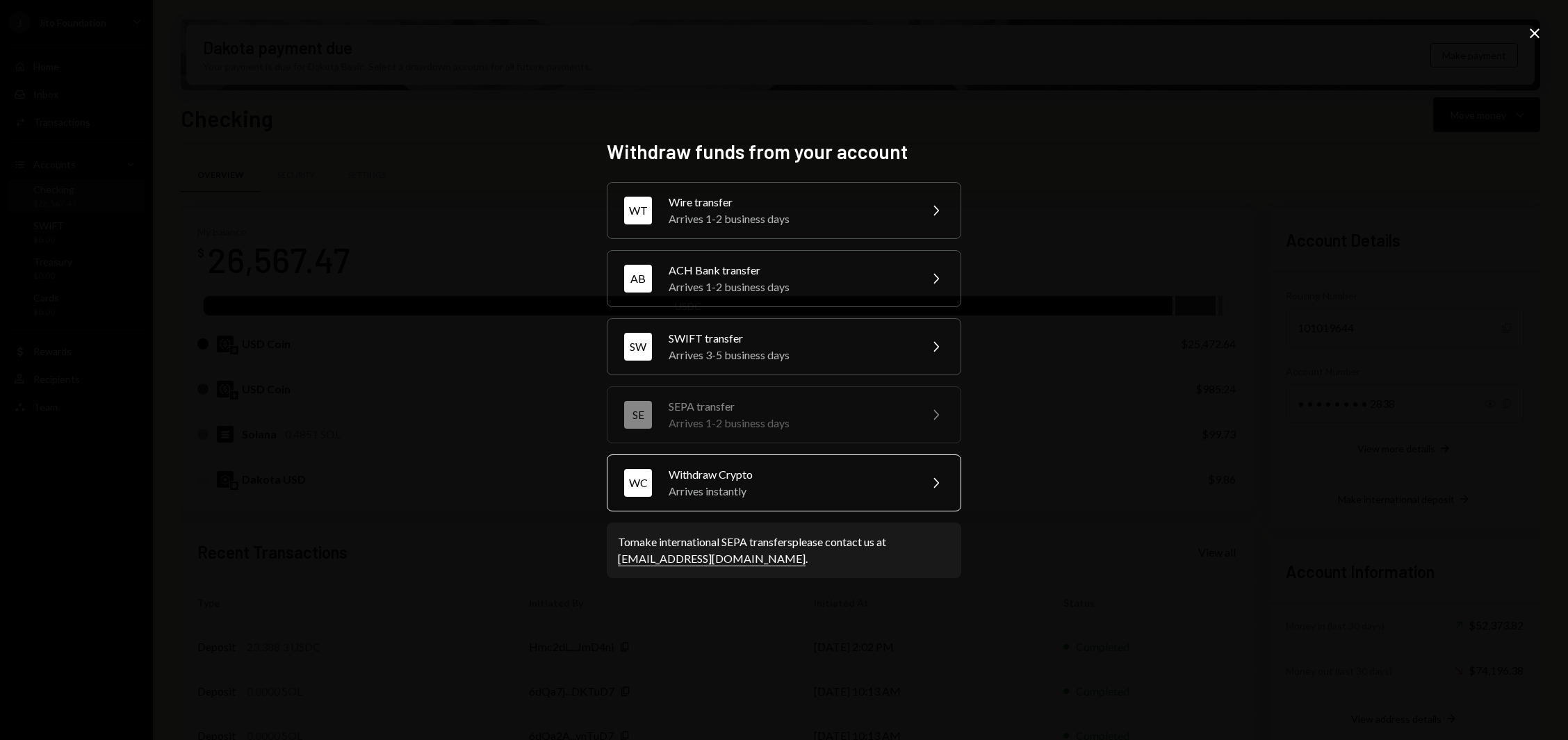
click at [712, 499] on div "WC Withdraw Crypto Arrives instantly Chevron Right" at bounding box center [784, 483] width 355 height 57
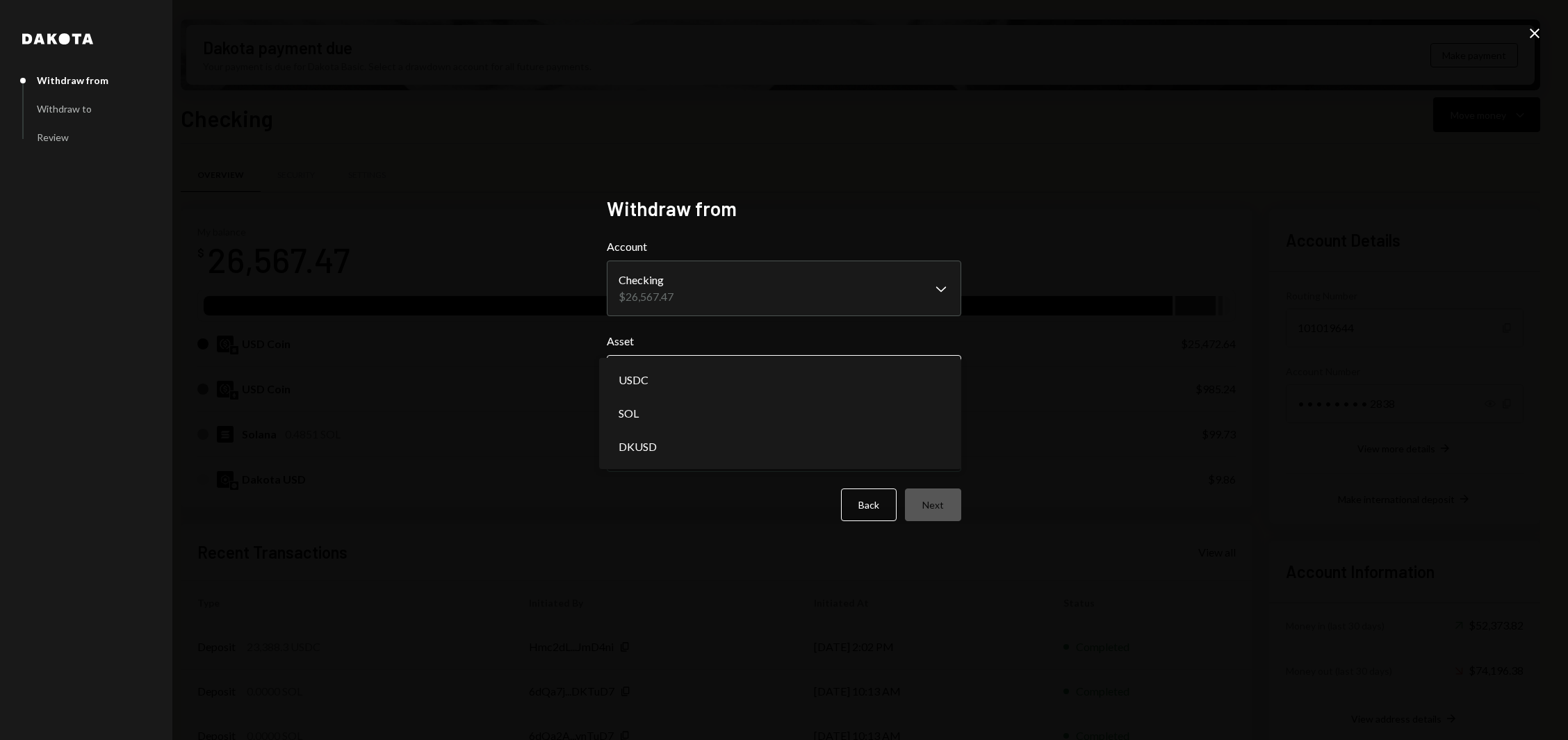
click at [734, 382] on body "J Jito Foundation Caret Down Home Home Inbox Inbox Activities Transactions Acco…" at bounding box center [784, 370] width 1568 height 740
select select "****"
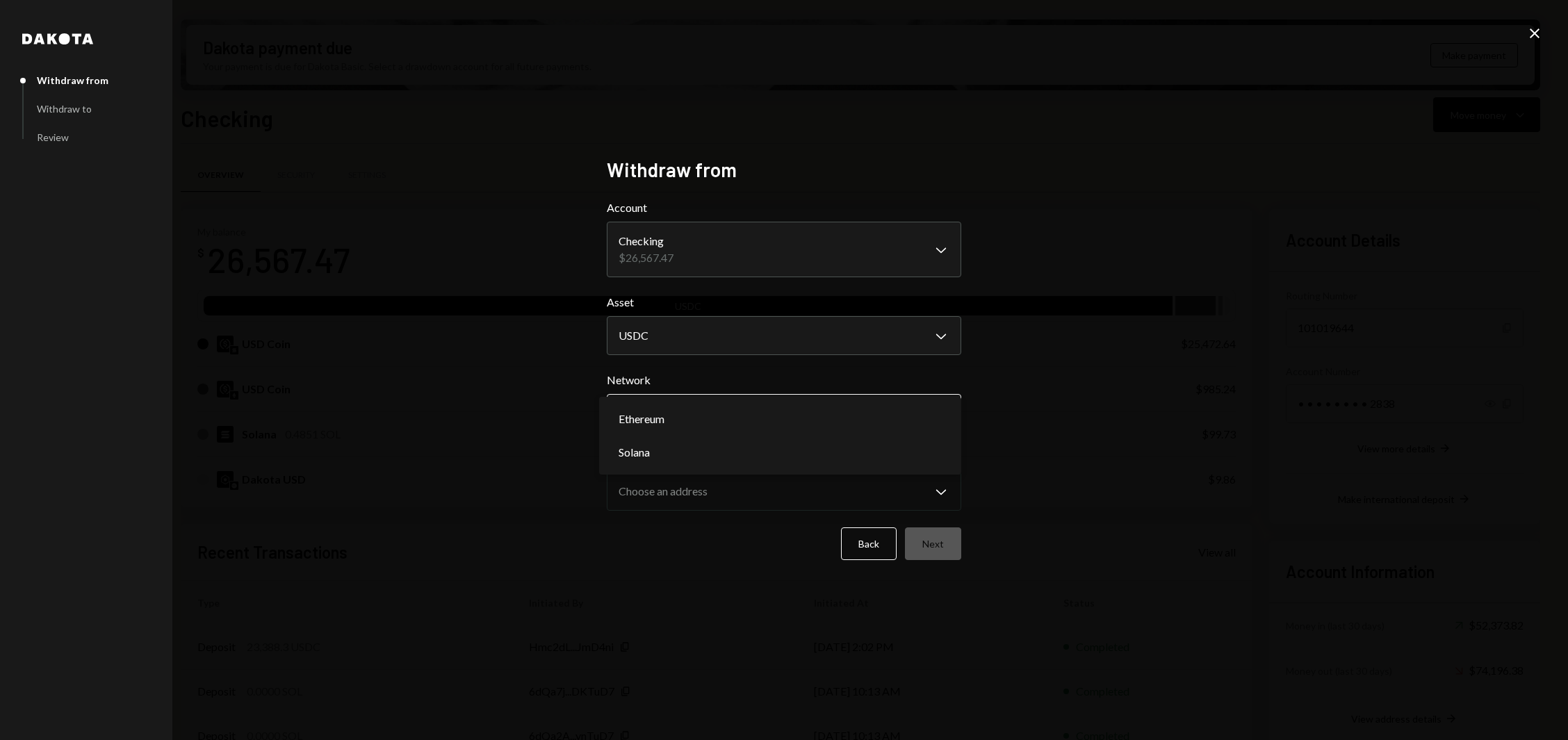
click at [742, 424] on body "J Jito Foundation Caret Down Home Home Inbox Inbox Activities Transactions Acco…" at bounding box center [784, 370] width 1568 height 740
select select "**********"
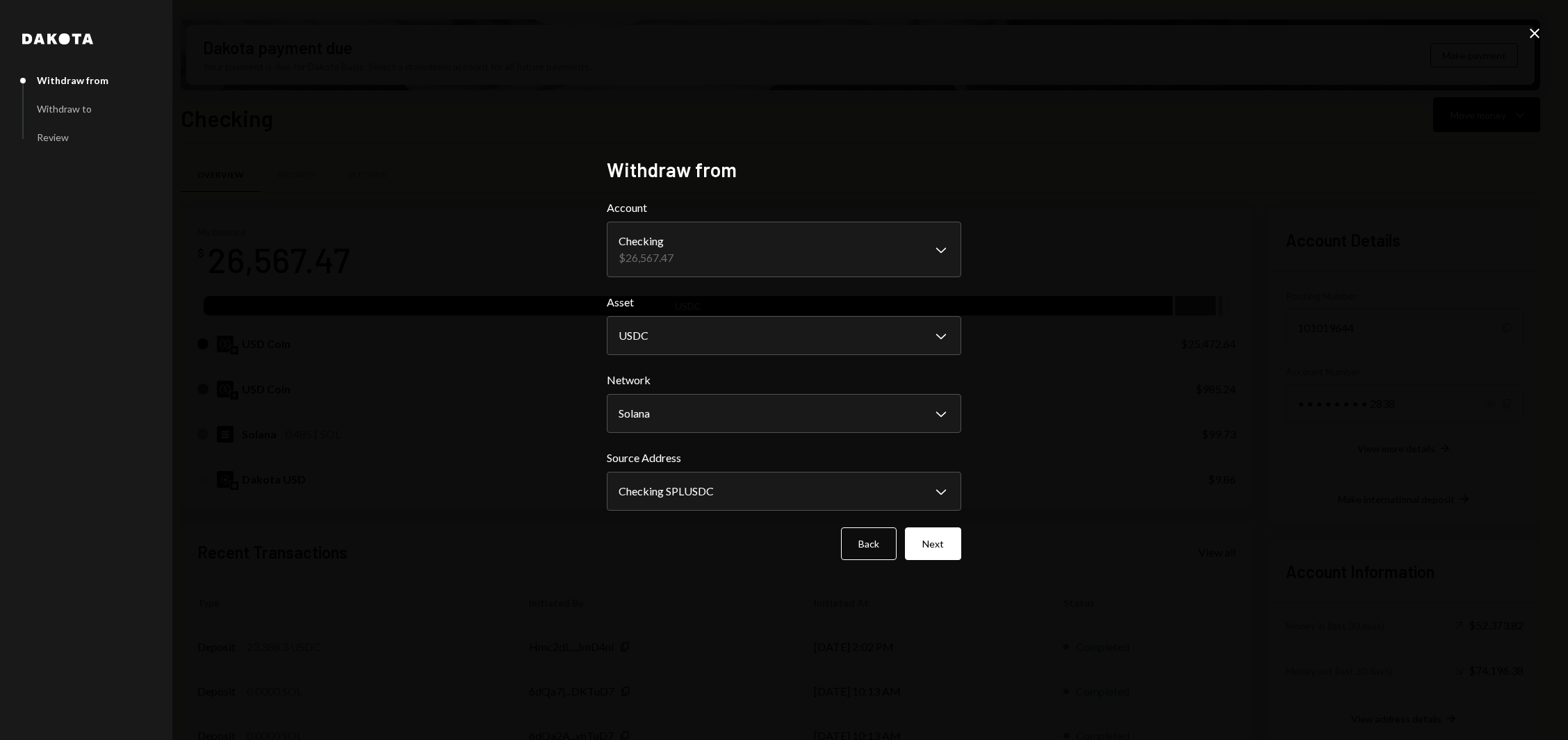
click at [716, 487] on body "J Jito Foundation Caret Down Home Home Inbox Inbox Activities Transactions Acco…" at bounding box center [784, 370] width 1568 height 740
click at [932, 547] on button "Next" at bounding box center [933, 543] width 56 height 32
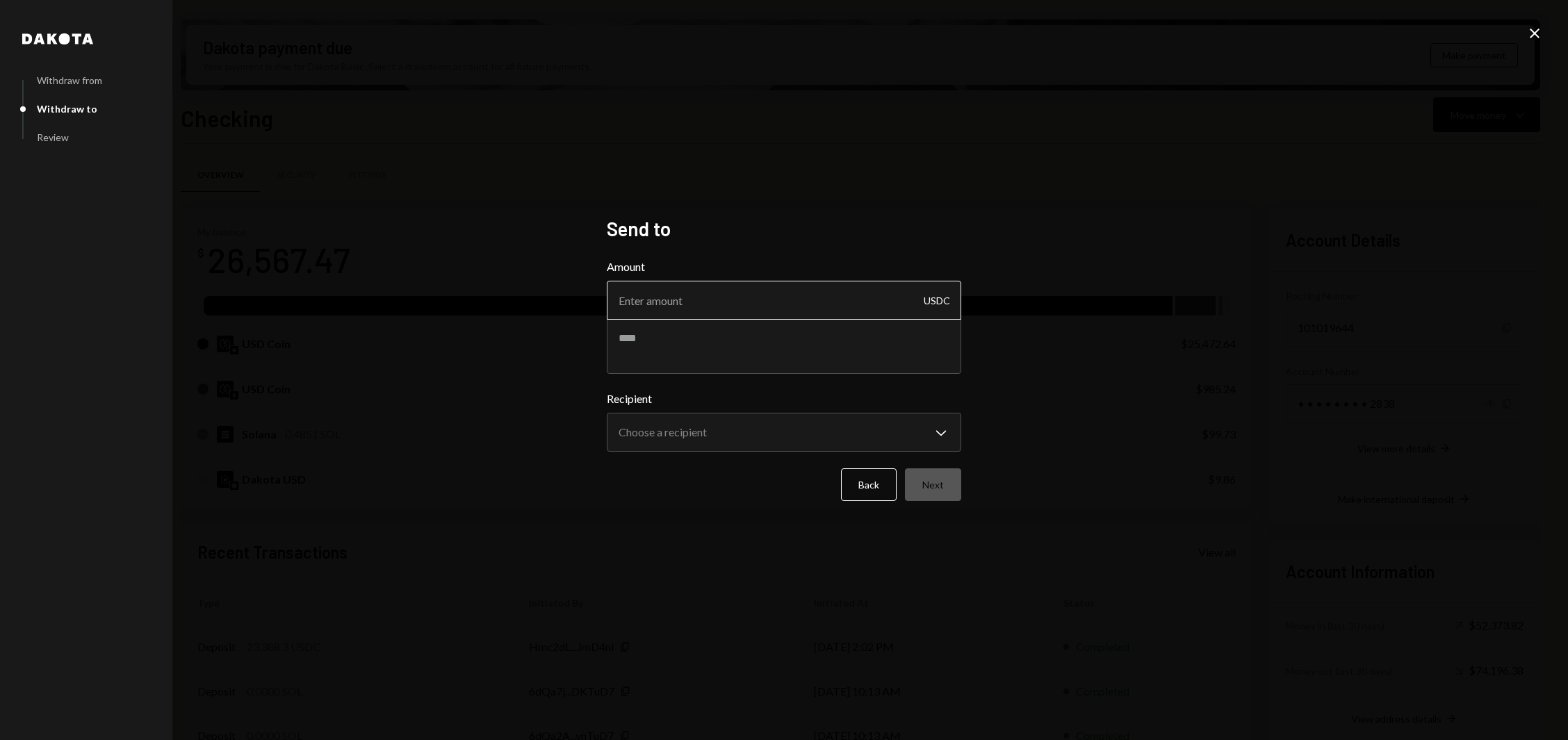
click at [699, 303] on input "Amount" at bounding box center [784, 300] width 355 height 39
click at [690, 351] on textarea at bounding box center [784, 346] width 355 height 55
paste textarea "**********"
click at [792, 339] on textarea "**********" at bounding box center [784, 346] width 355 height 55
type textarea "**********"
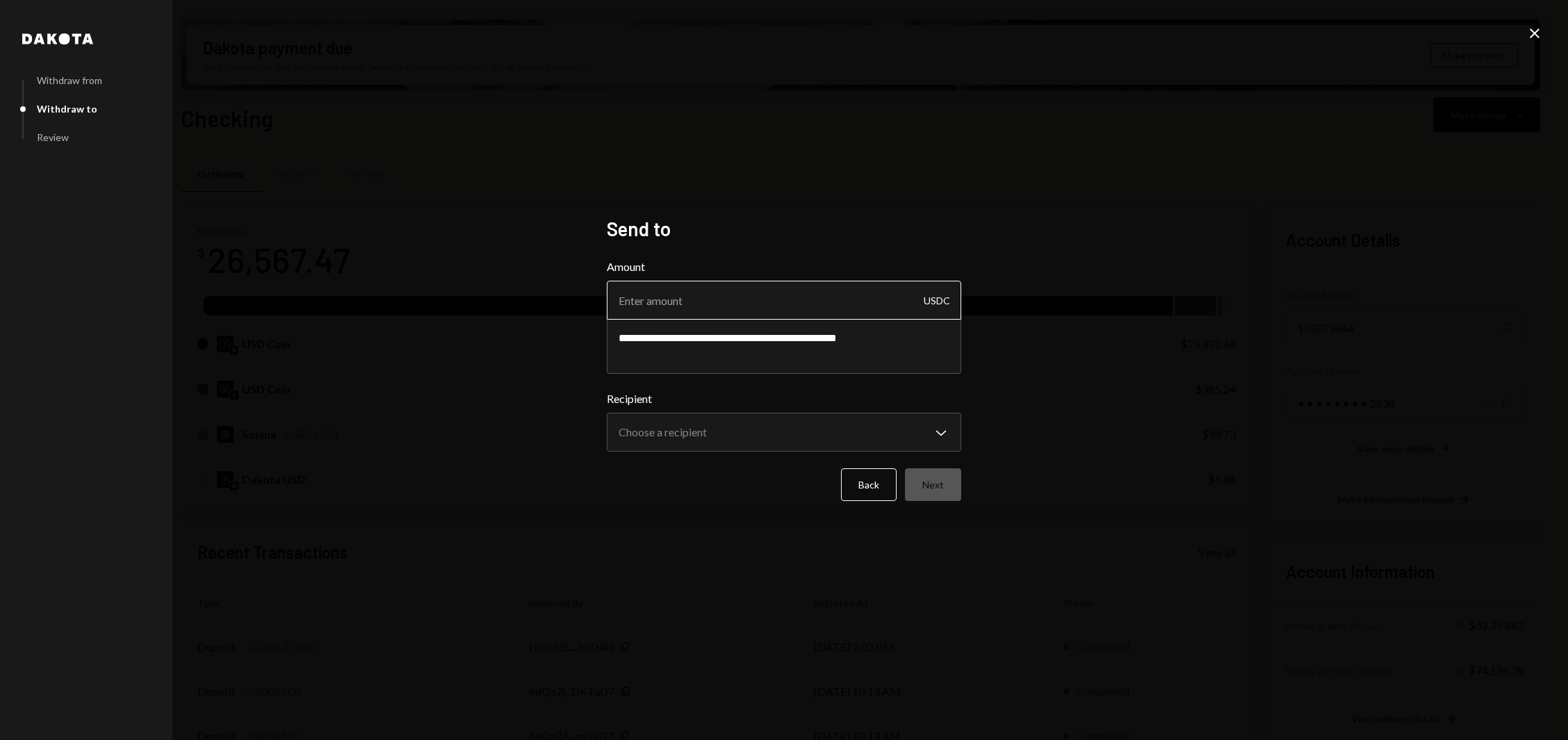
click at [697, 313] on input "Amount" at bounding box center [784, 300] width 355 height 39
paste input "5.175"
click at [628, 298] on input "5.175" at bounding box center [784, 300] width 355 height 39
type input "5175"
click at [718, 442] on body "J Jito Foundation Caret Down Home Home Inbox Inbox Activities Transactions Acco…" at bounding box center [784, 370] width 1568 height 740
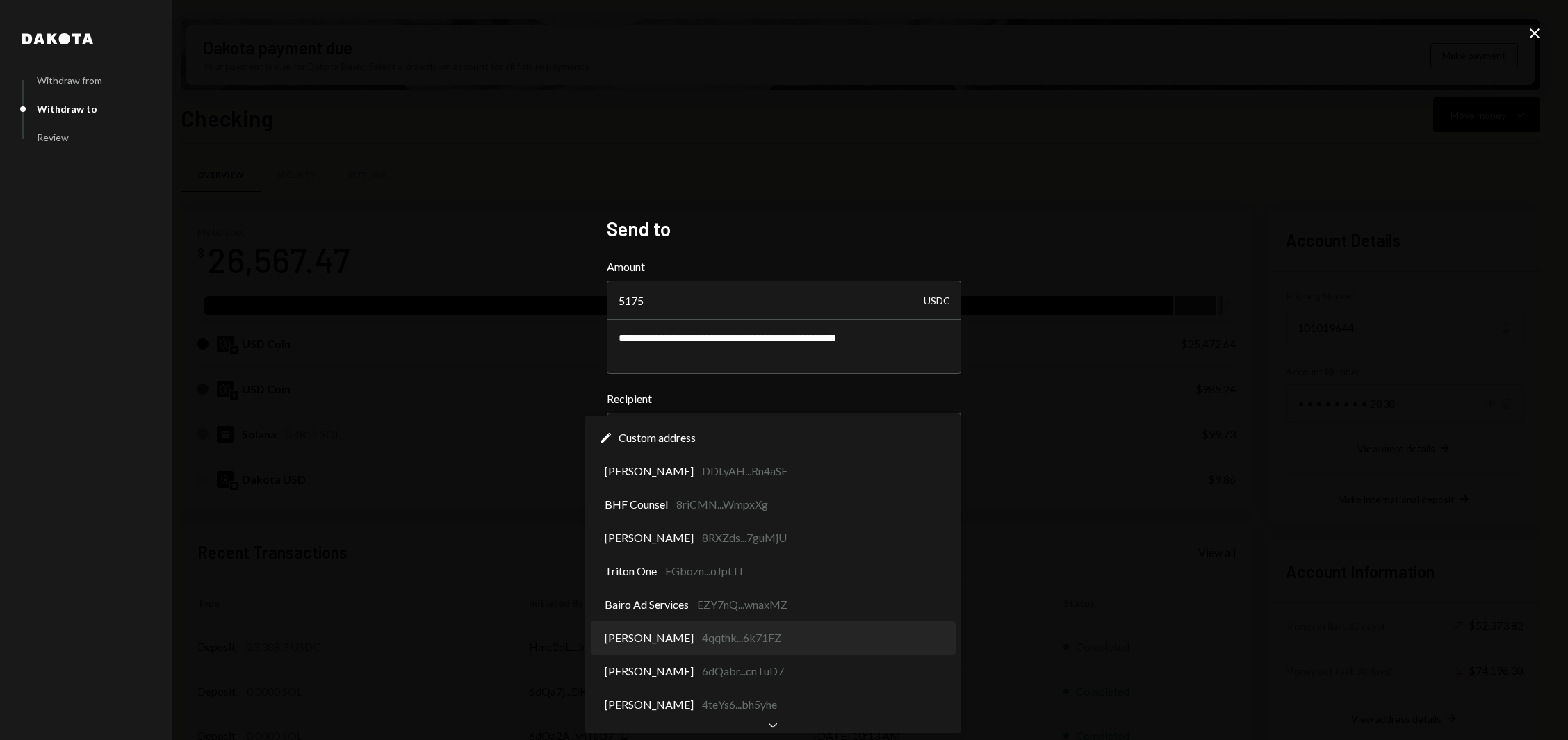
select select "**********"
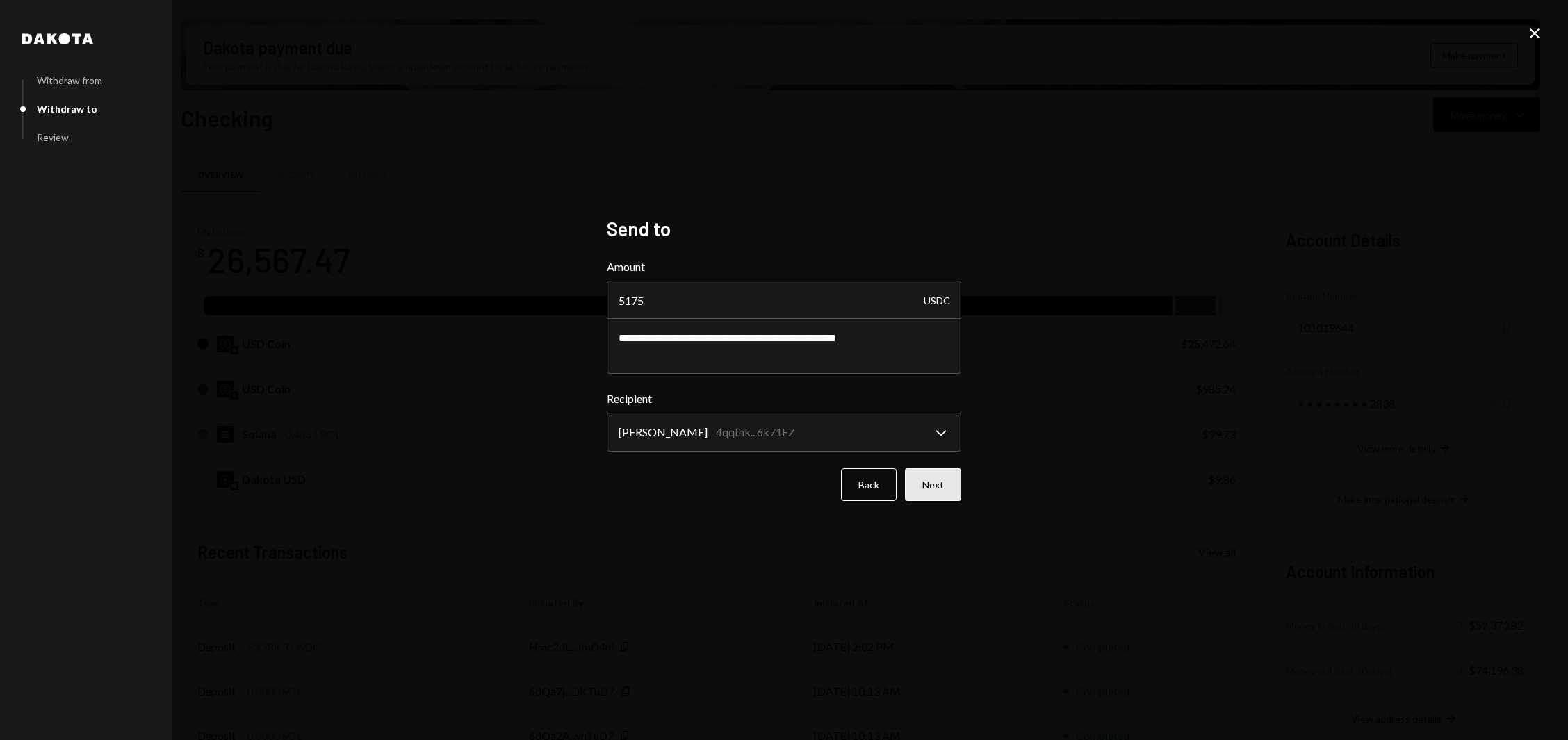
click at [952, 483] on button "Next" at bounding box center [933, 484] width 56 height 32
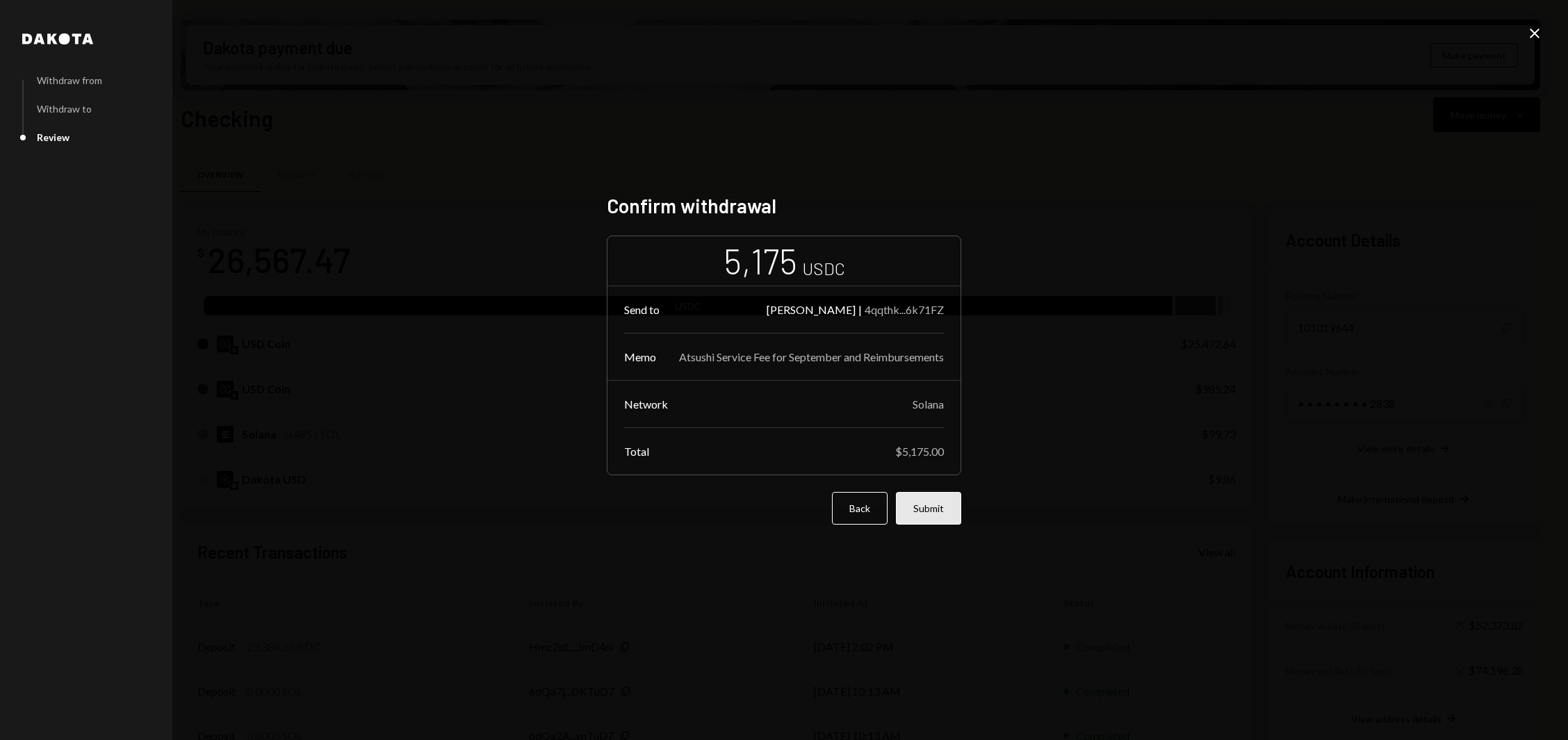
click at [939, 512] on button "Submit" at bounding box center [928, 508] width 65 height 32
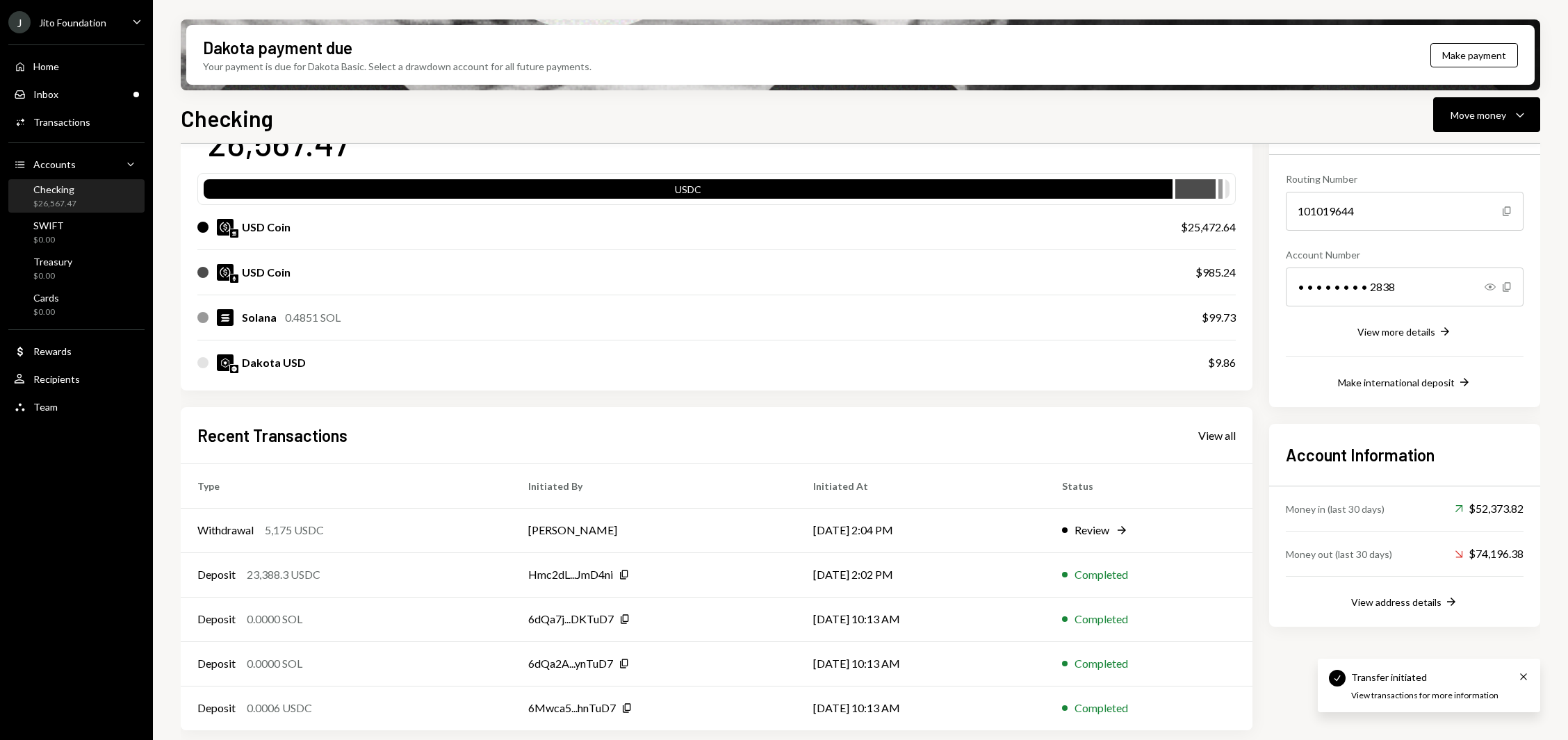
scroll to position [115, 0]
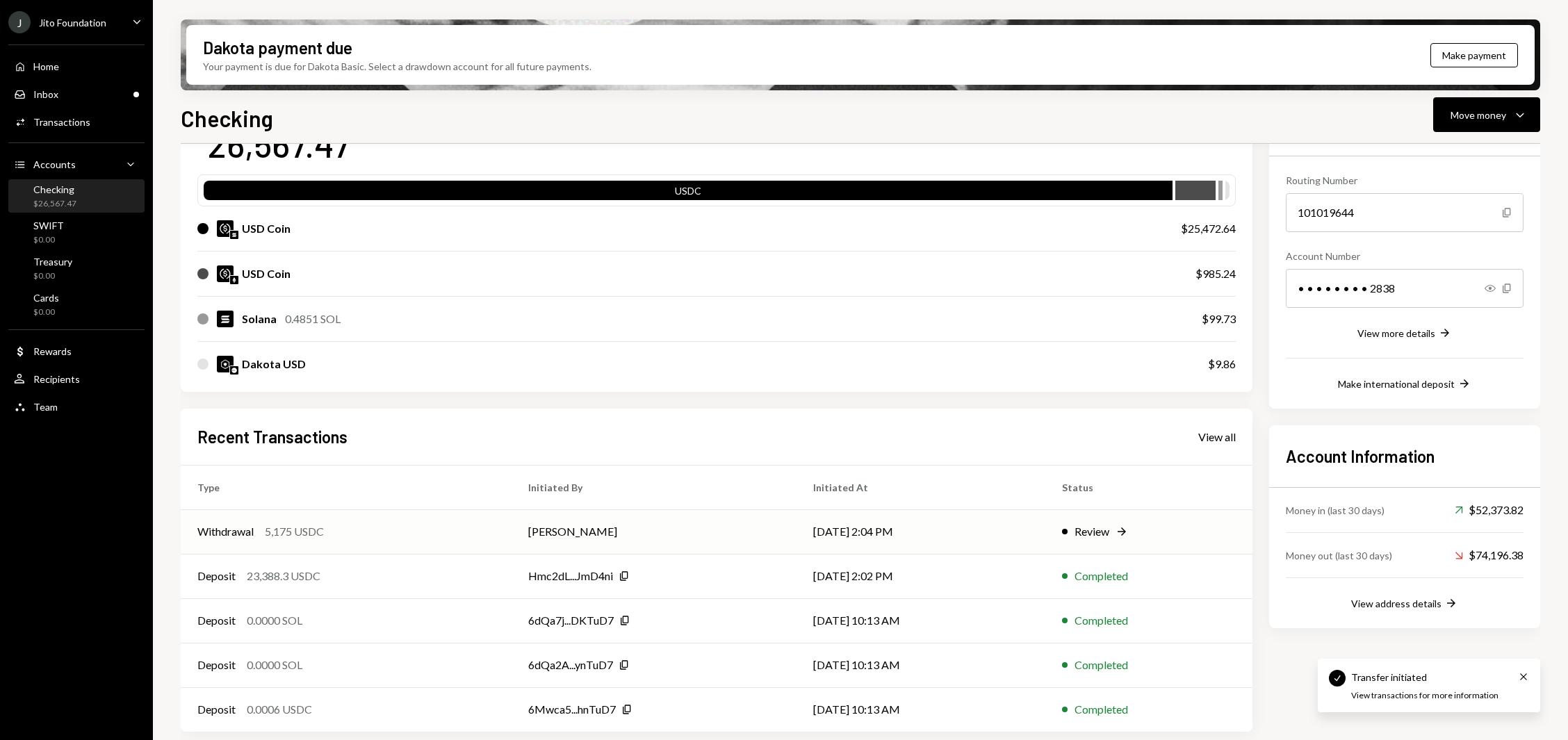
click at [390, 540] on td "Withdrawal 5,175 USDC" at bounding box center [346, 531] width 331 height 45
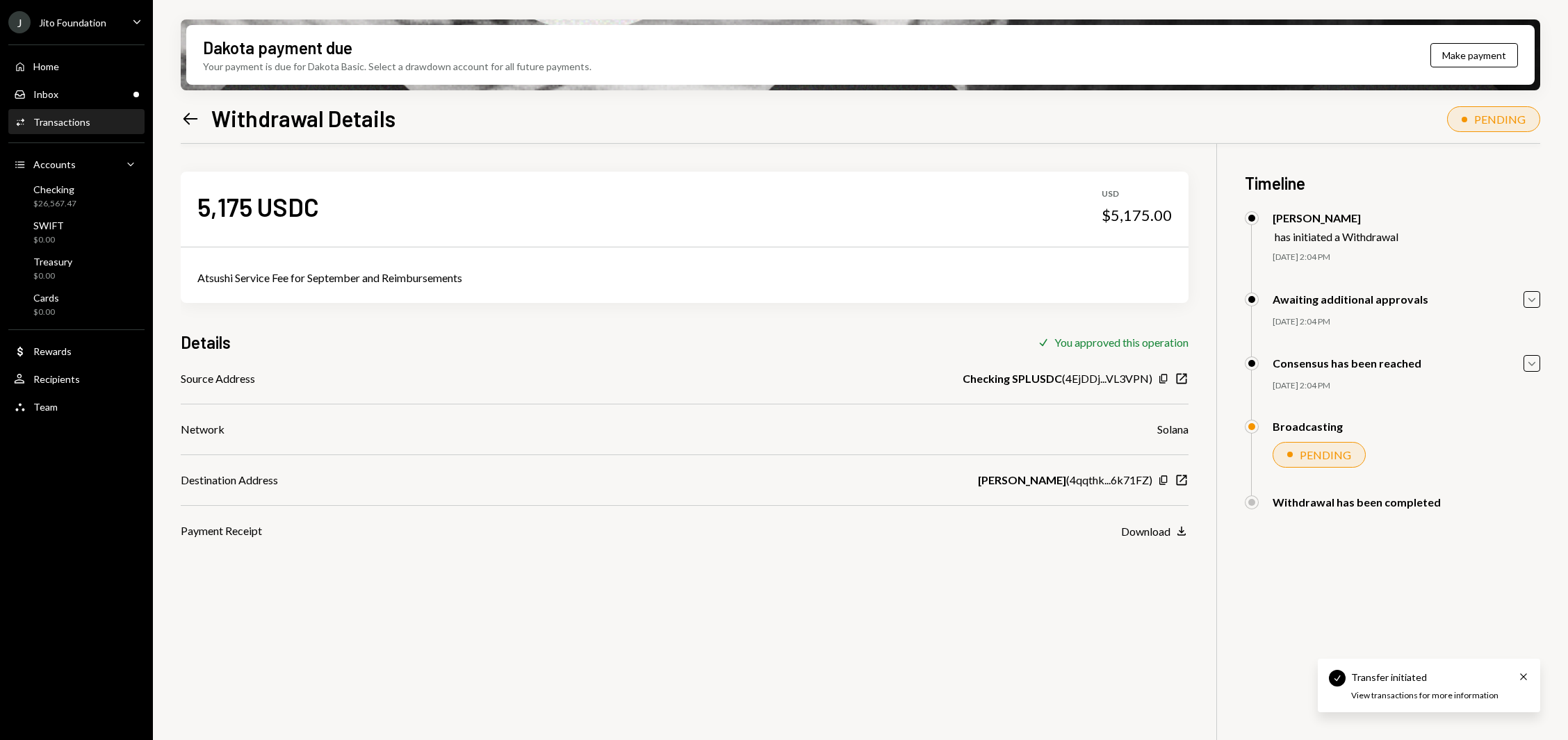
scroll to position [111, 0]
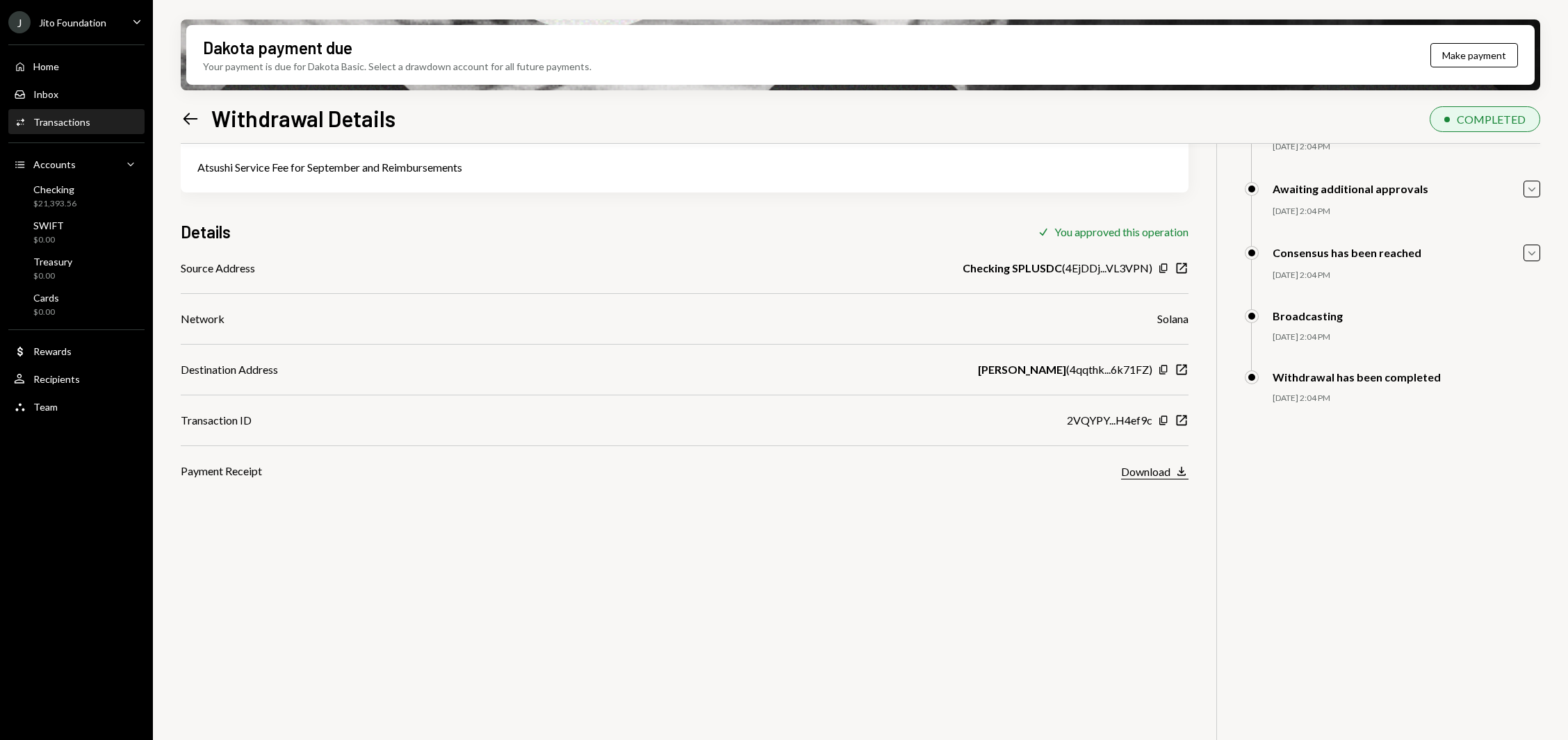
click at [1162, 472] on div "Download" at bounding box center [1146, 471] width 50 height 13
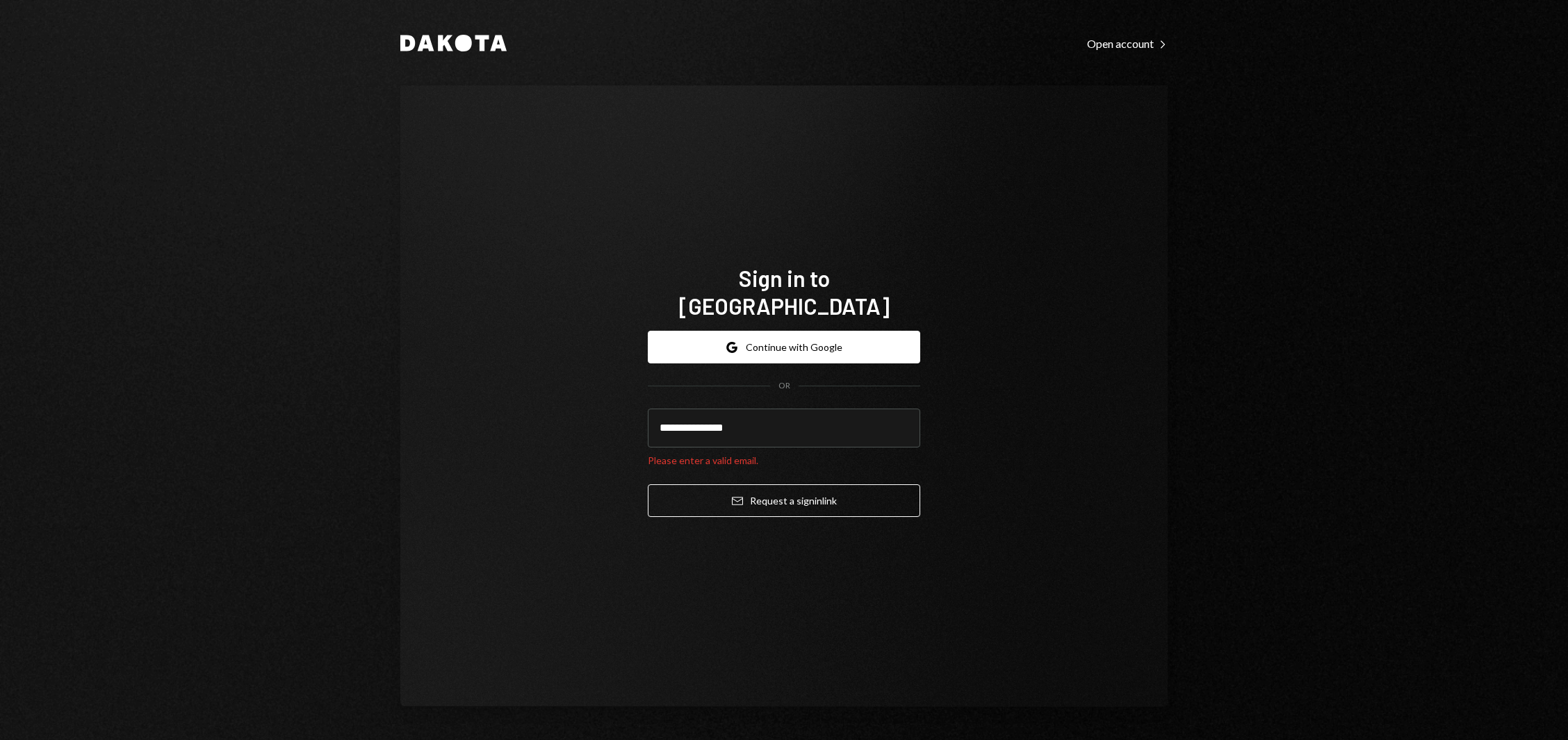
type input "**********"
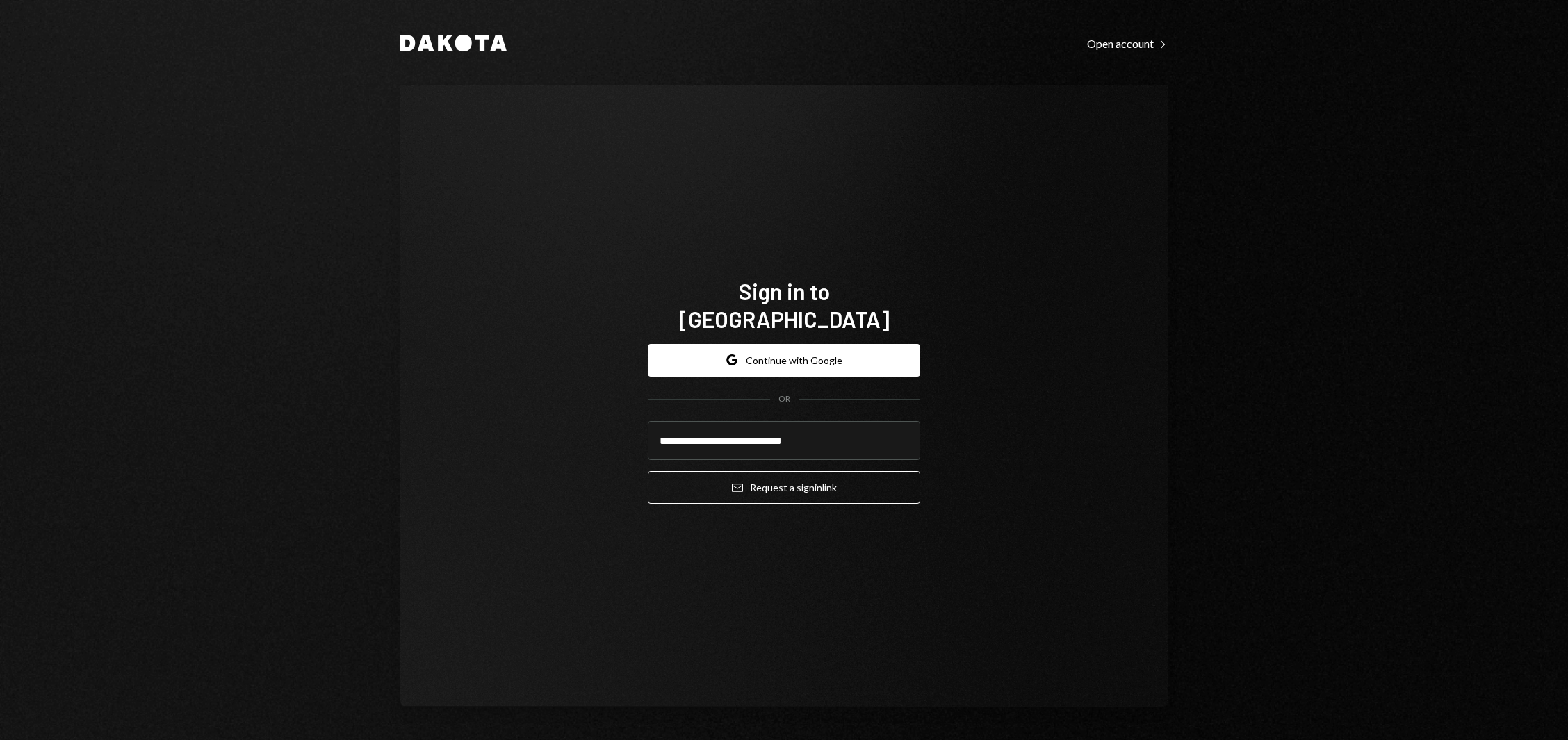
click at [648, 471] on button "Email Request a sign in link" at bounding box center [784, 487] width 273 height 32
